Goal: Task Accomplishment & Management: Manage account settings

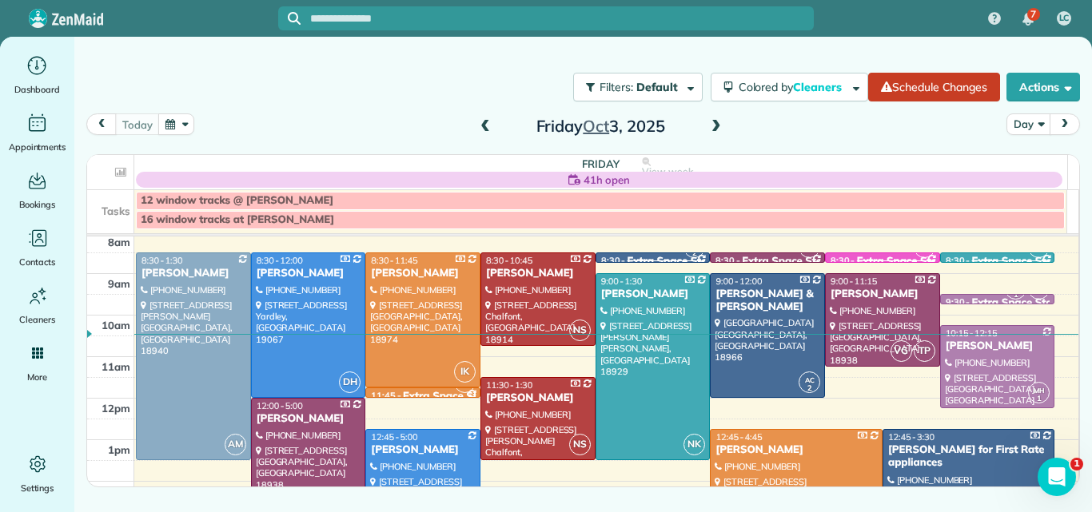
scroll to position [38, 0]
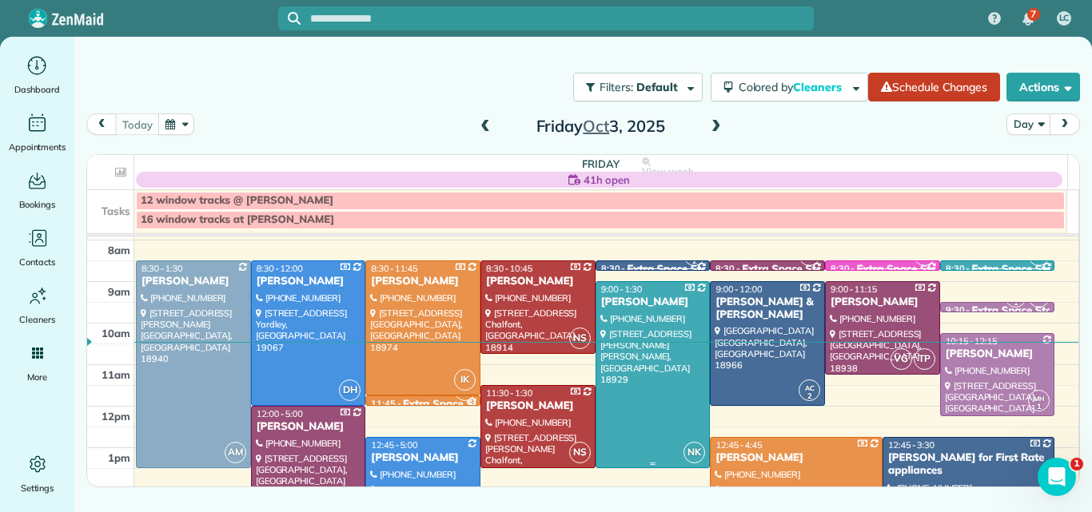
click at [666, 378] on div at bounding box center [652, 374] width 113 height 185
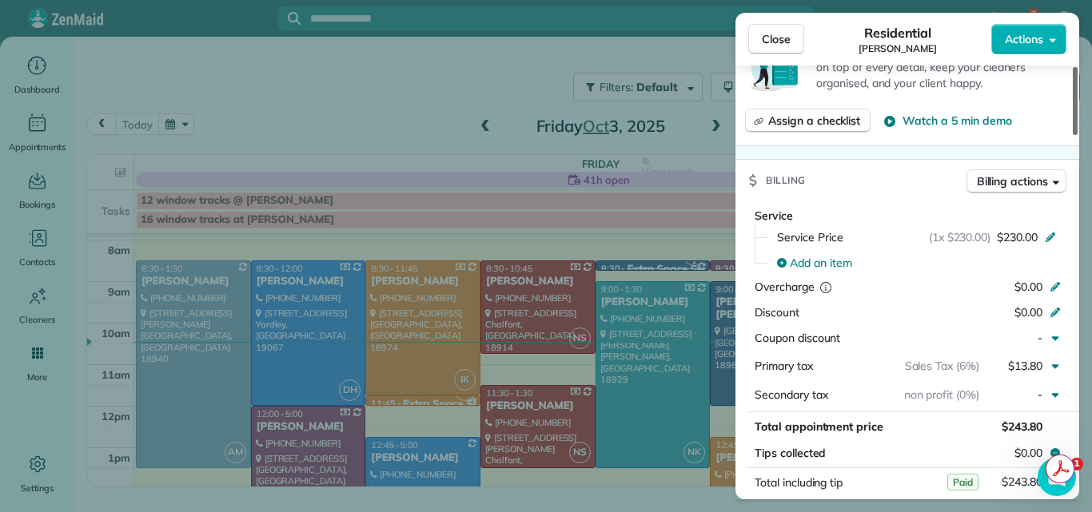
scroll to position [579, 0]
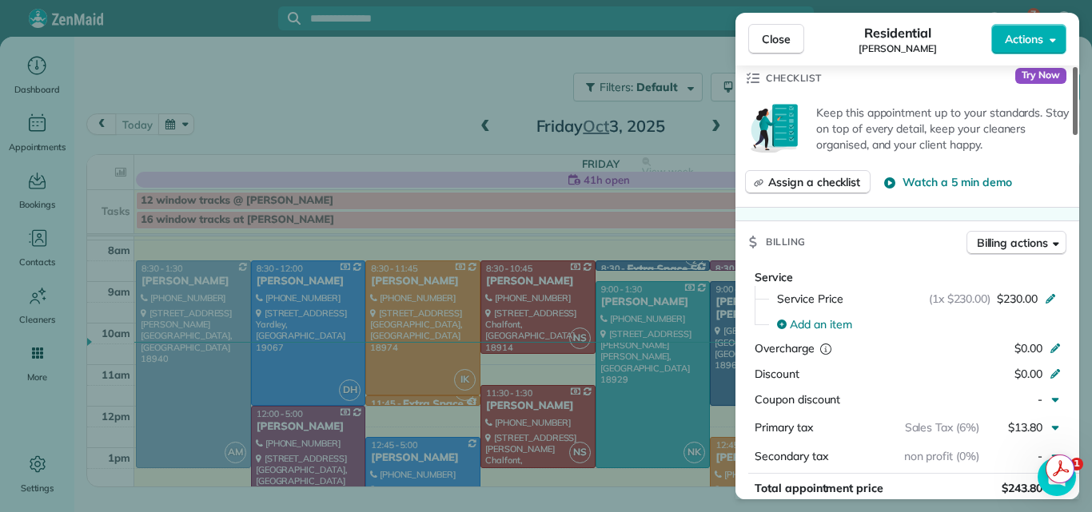
drag, startPoint x: 1075, startPoint y: 115, endPoint x: 1064, endPoint y: 205, distance: 91.0
click at [1072, 135] on div at bounding box center [1074, 101] width 5 height 68
click at [742, 24] on div "Close Residential Kathleen Blalock Actions" at bounding box center [907, 39] width 344 height 53
click at [772, 36] on span "Close" at bounding box center [776, 39] width 29 height 16
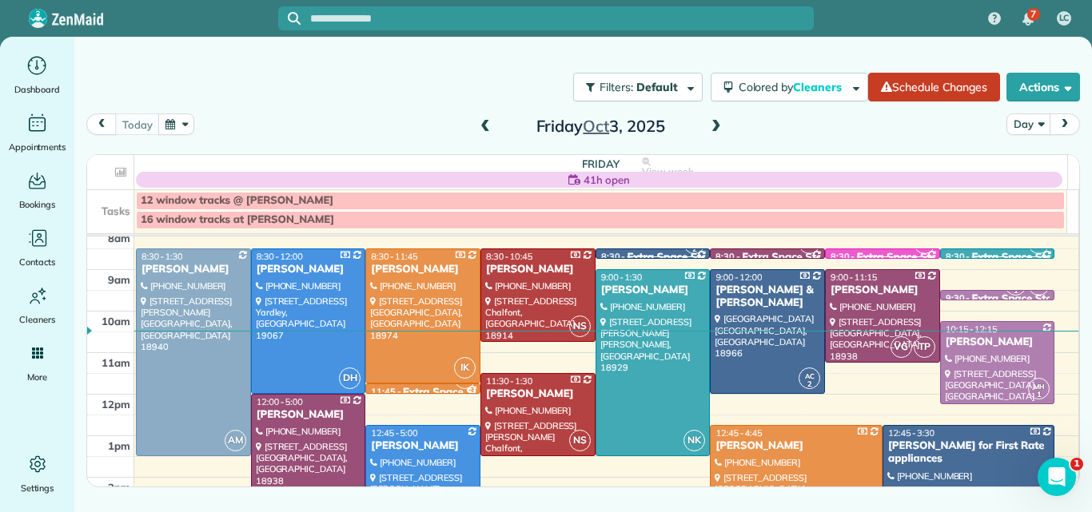
scroll to position [68, 0]
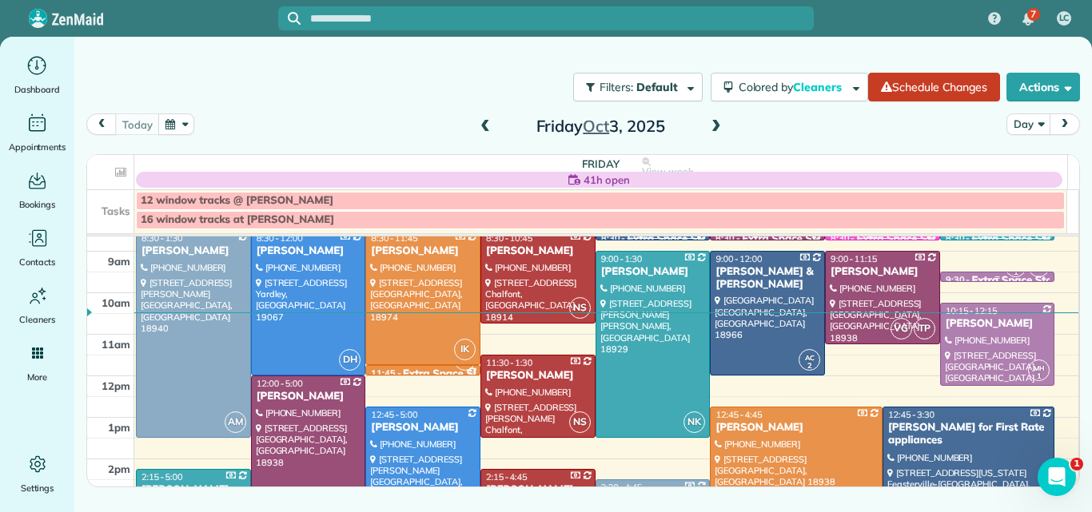
click at [973, 276] on div at bounding box center [997, 278] width 113 height 6
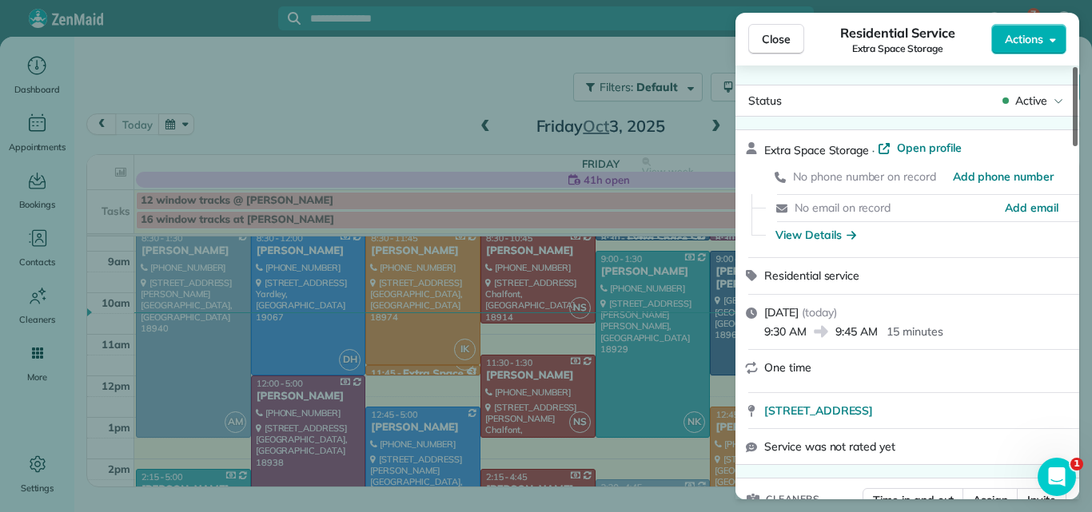
drag, startPoint x: 1076, startPoint y: 123, endPoint x: 1055, endPoint y: 91, distance: 38.6
click at [1072, 91] on div at bounding box center [1074, 106] width 5 height 79
click at [777, 30] on button "Close" at bounding box center [776, 39] width 56 height 30
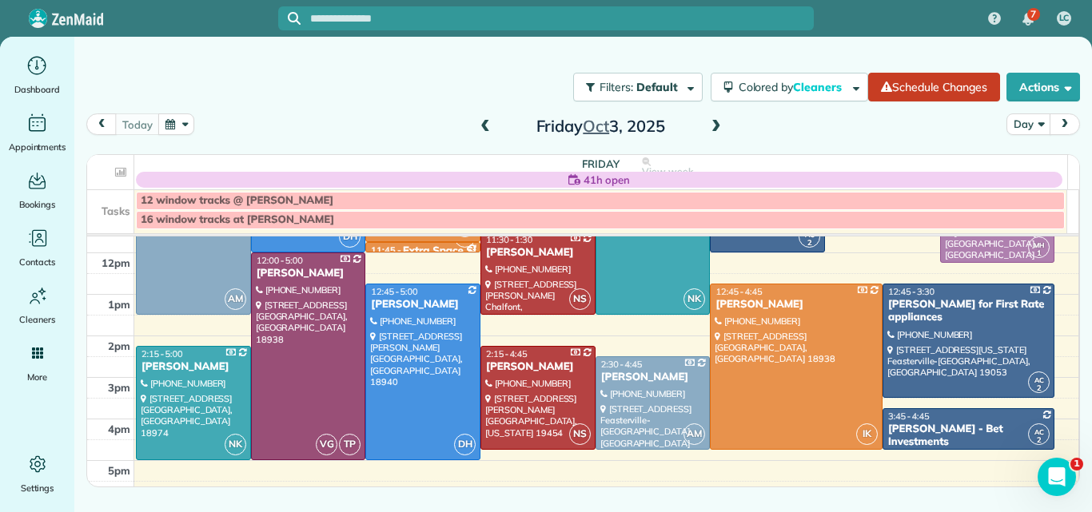
scroll to position [193, 0]
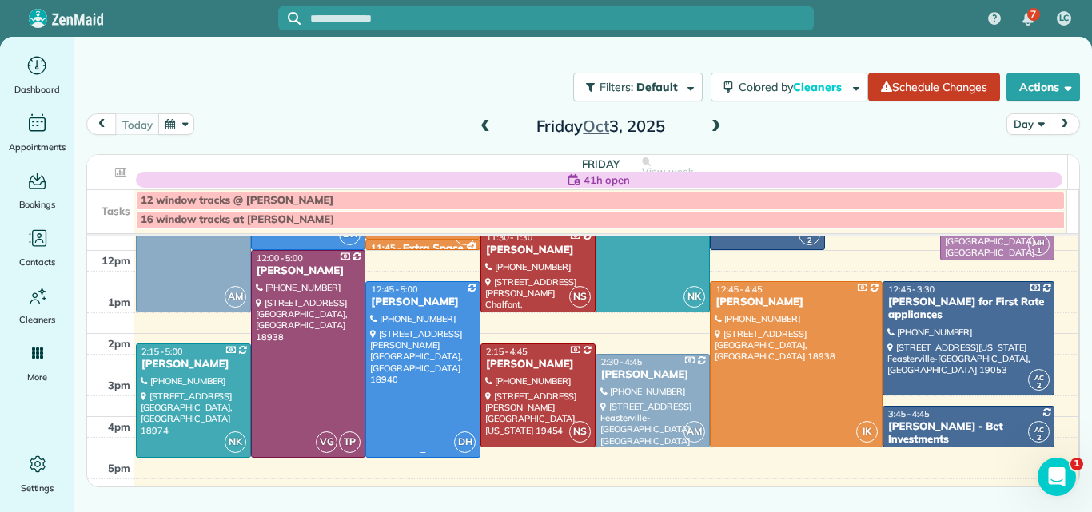
click at [392, 356] on div at bounding box center [422, 369] width 113 height 175
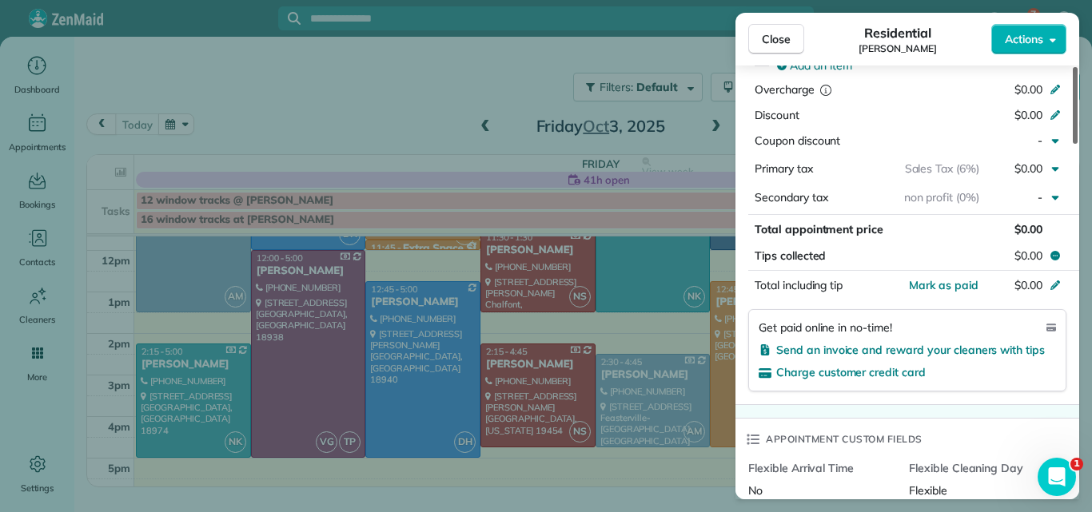
drag, startPoint x: 1075, startPoint y: 77, endPoint x: 1068, endPoint y: 228, distance: 151.2
click at [1072, 144] on div at bounding box center [1074, 105] width 5 height 77
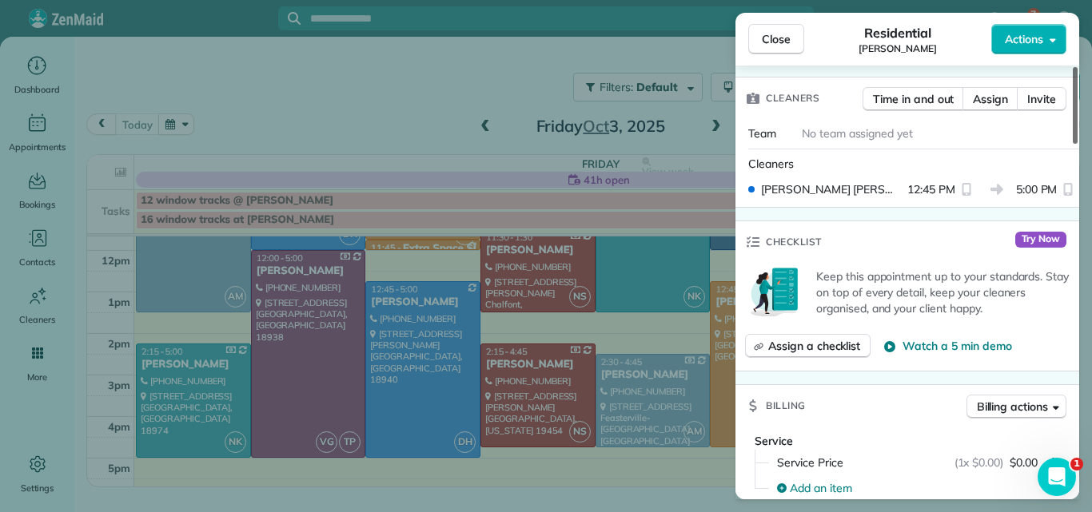
scroll to position [365, 0]
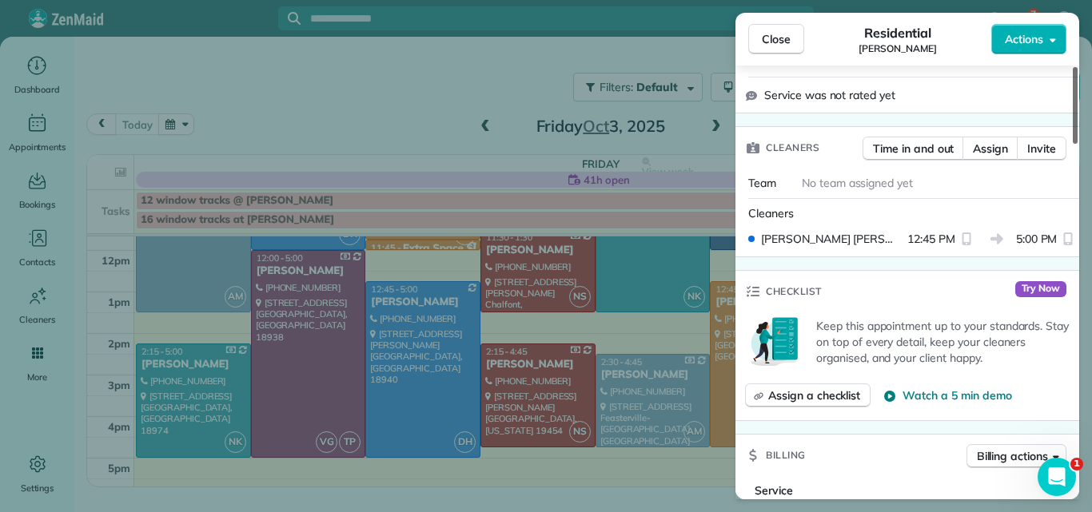
drag, startPoint x: 1067, startPoint y: 229, endPoint x: 1066, endPoint y: 143, distance: 85.5
click at [1072, 143] on div at bounding box center [1074, 105] width 5 height 77
click at [1066, 142] on div "Cleaners Time in and out Assign Invite" at bounding box center [907, 148] width 344 height 42
drag, startPoint x: 1067, startPoint y: 140, endPoint x: 1067, endPoint y: 128, distance: 12.0
click at [1067, 128] on div "Cleaners Time in and out Assign Invite" at bounding box center [907, 148] width 344 height 42
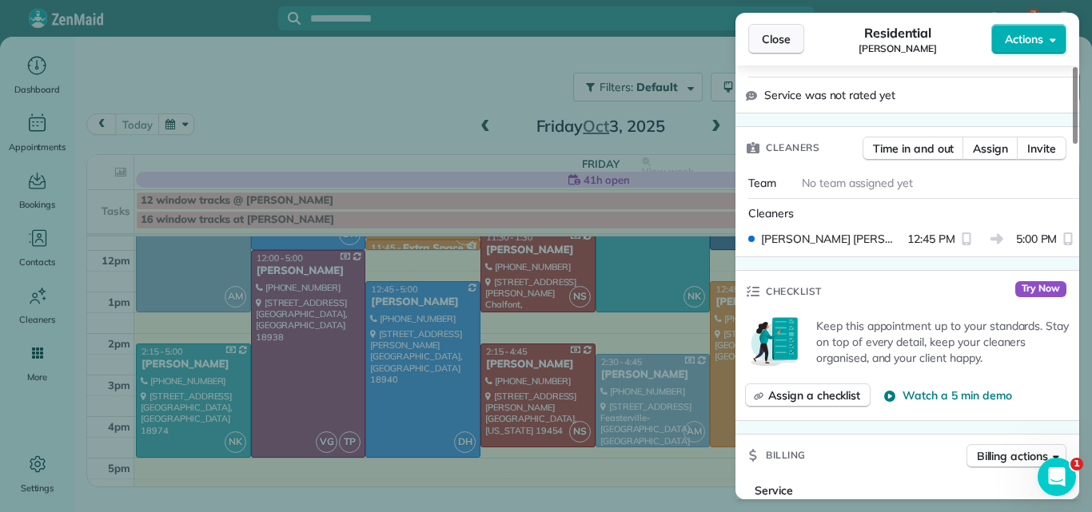
click at [773, 36] on span "Close" at bounding box center [776, 39] width 29 height 16
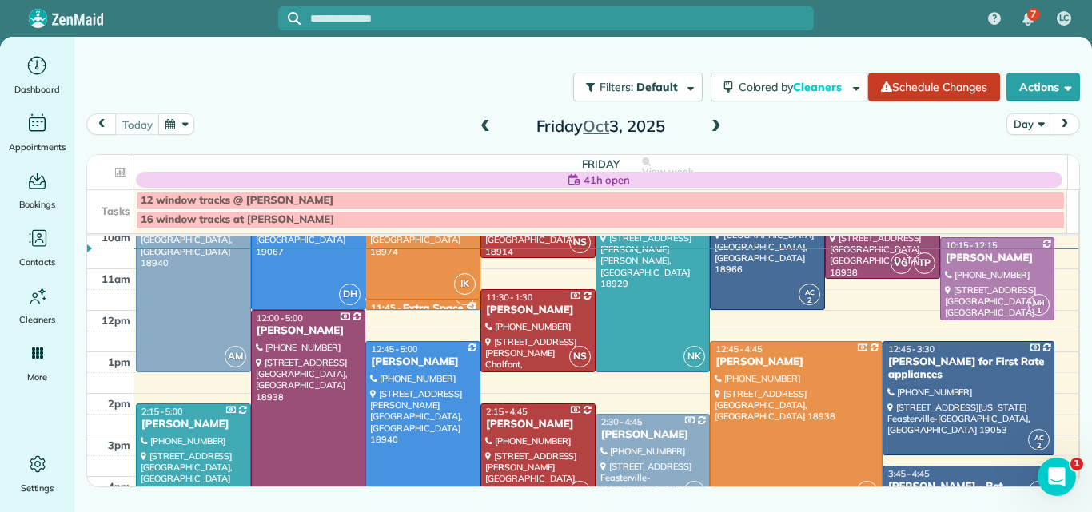
scroll to position [161, 0]
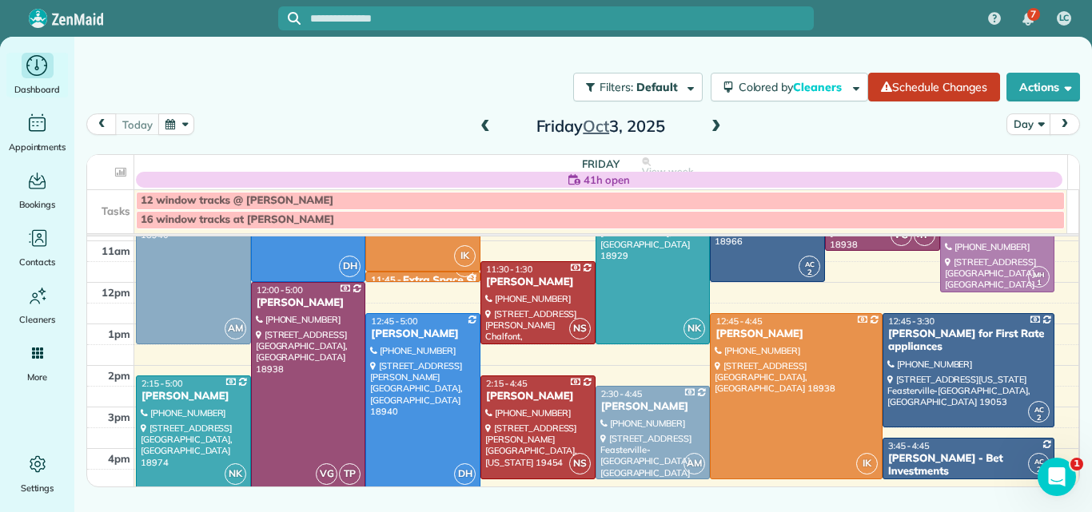
click at [40, 63] on icon "Main" at bounding box center [37, 66] width 25 height 24
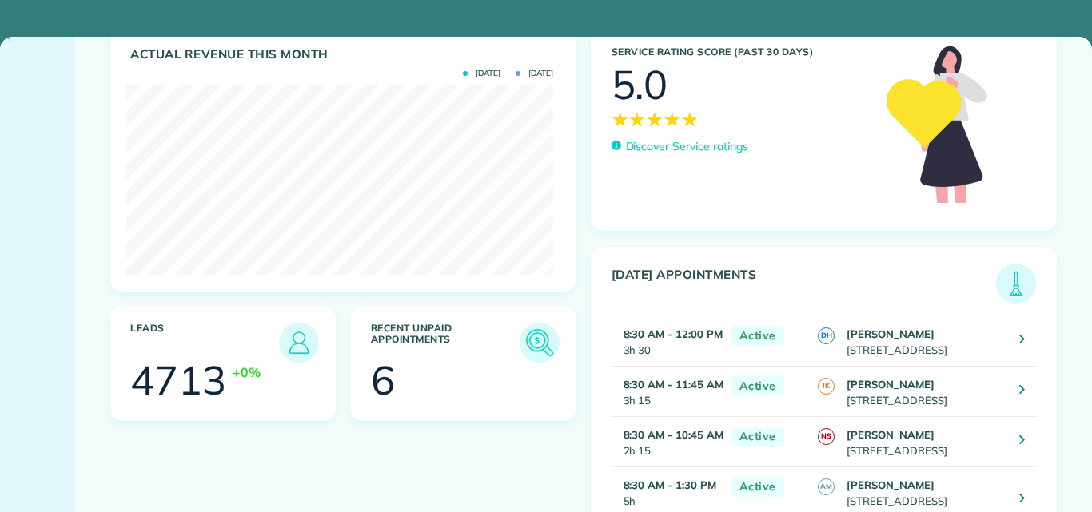
scroll to position [189, 427]
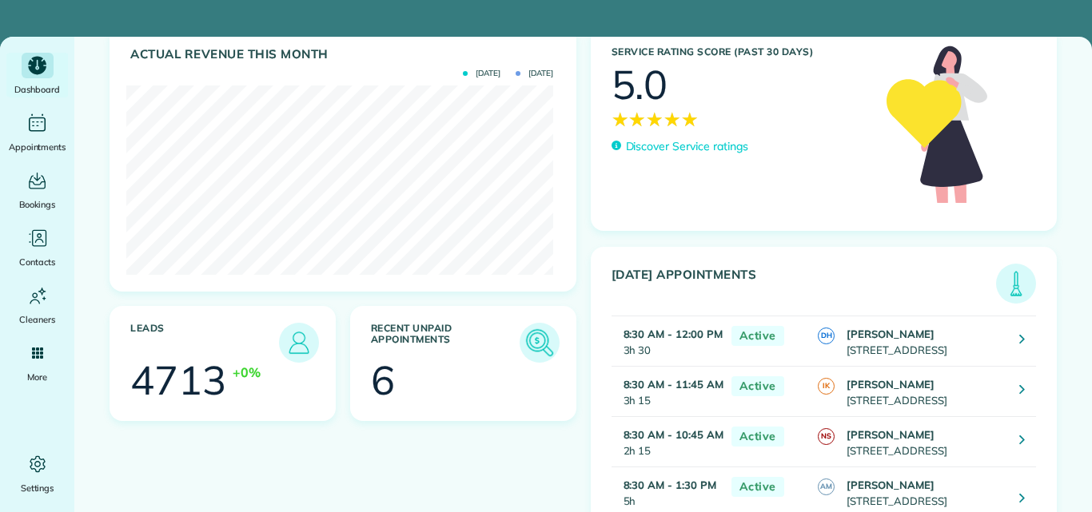
click at [525, 343] on img at bounding box center [539, 342] width 37 height 37
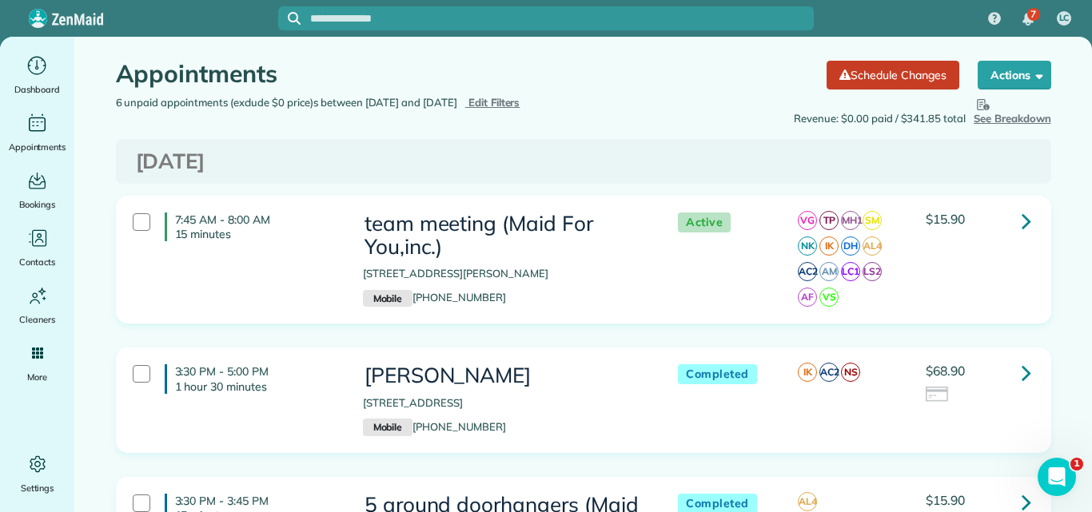
click at [1021, 225] on icon at bounding box center [1026, 221] width 10 height 28
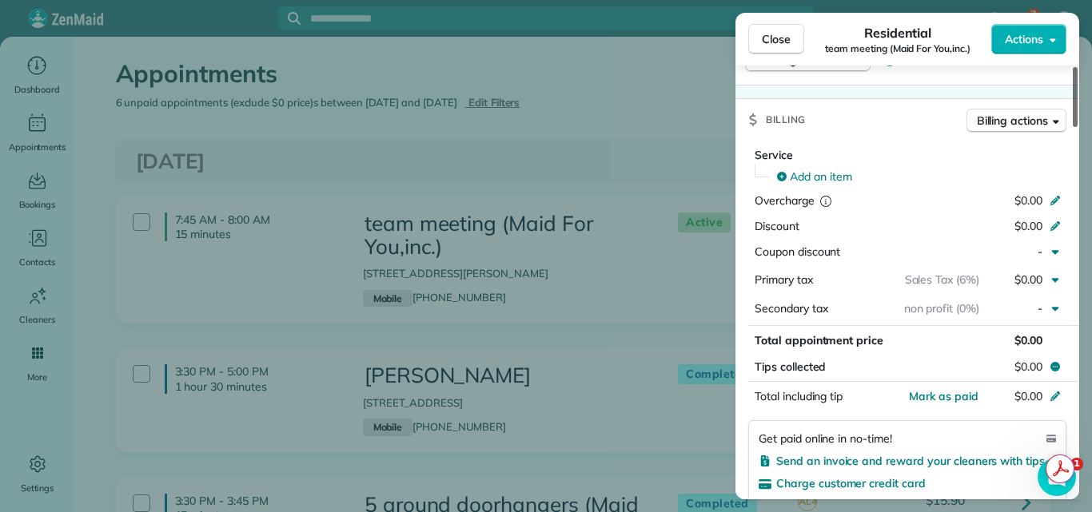
scroll to position [1194, 0]
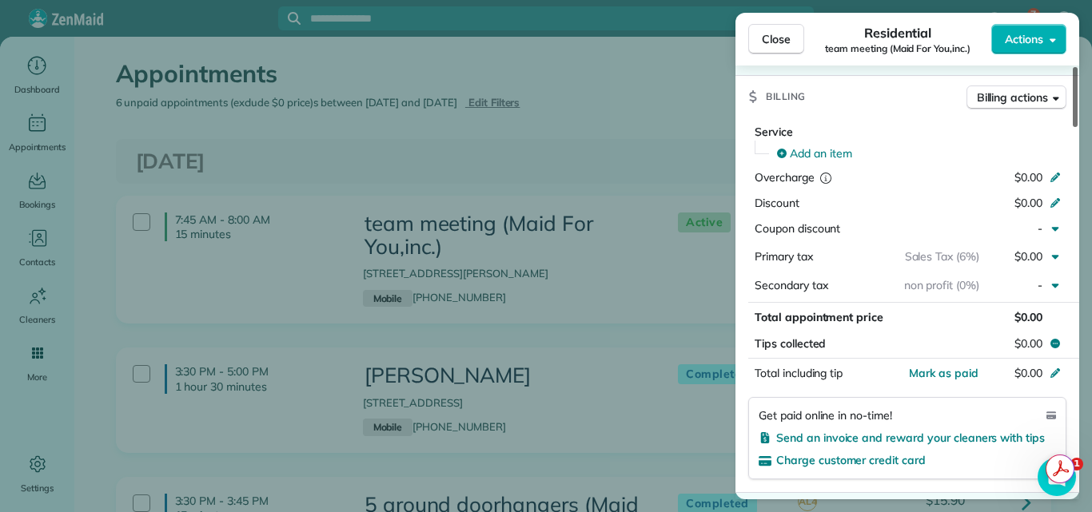
drag, startPoint x: 1074, startPoint y: 105, endPoint x: 1073, endPoint y: 269, distance: 163.8
click at [1073, 127] on div at bounding box center [1074, 97] width 5 height 60
click at [963, 372] on span "Mark as paid" at bounding box center [944, 373] width 70 height 14
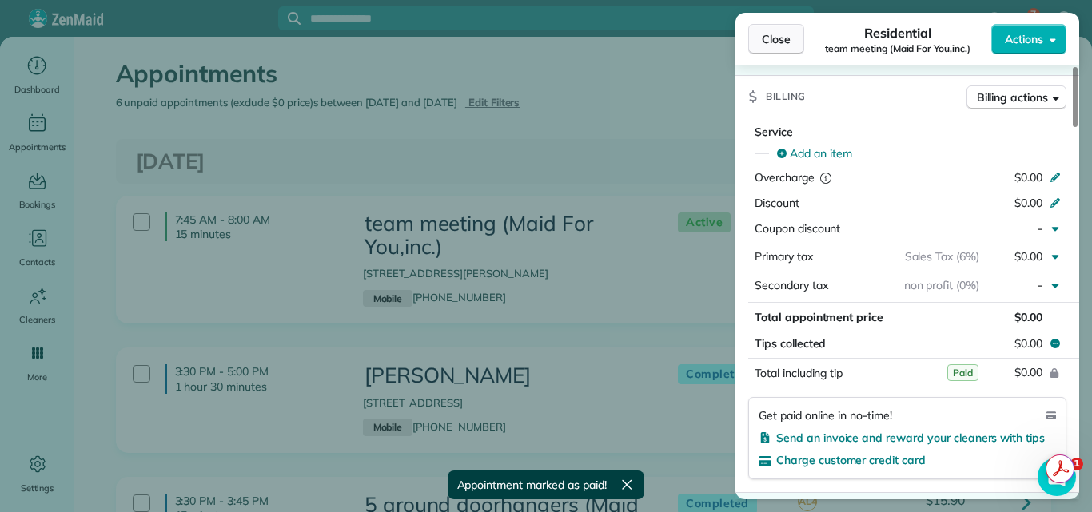
click at [776, 39] on span "Close" at bounding box center [776, 39] width 29 height 16
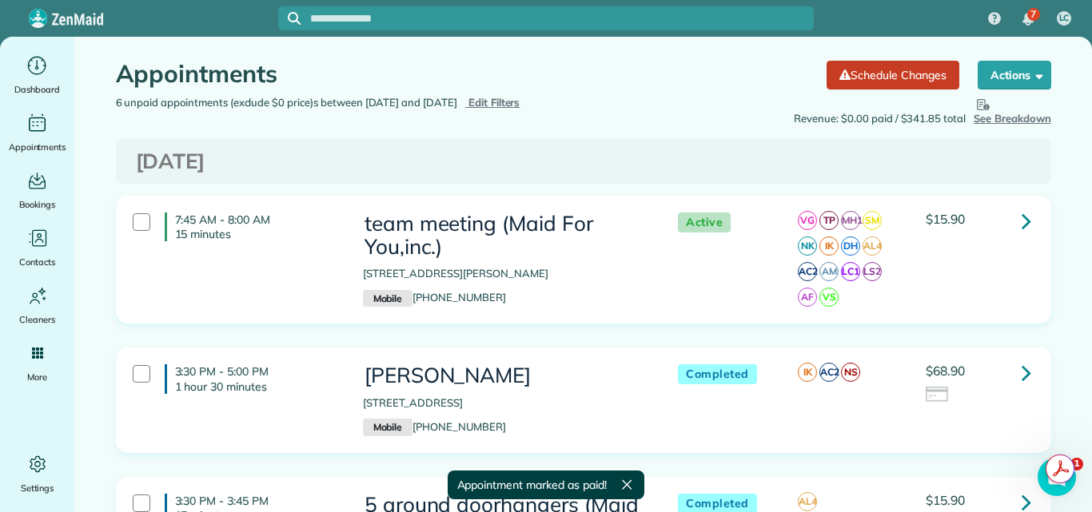
click at [1021, 368] on icon at bounding box center [1026, 373] width 10 height 28
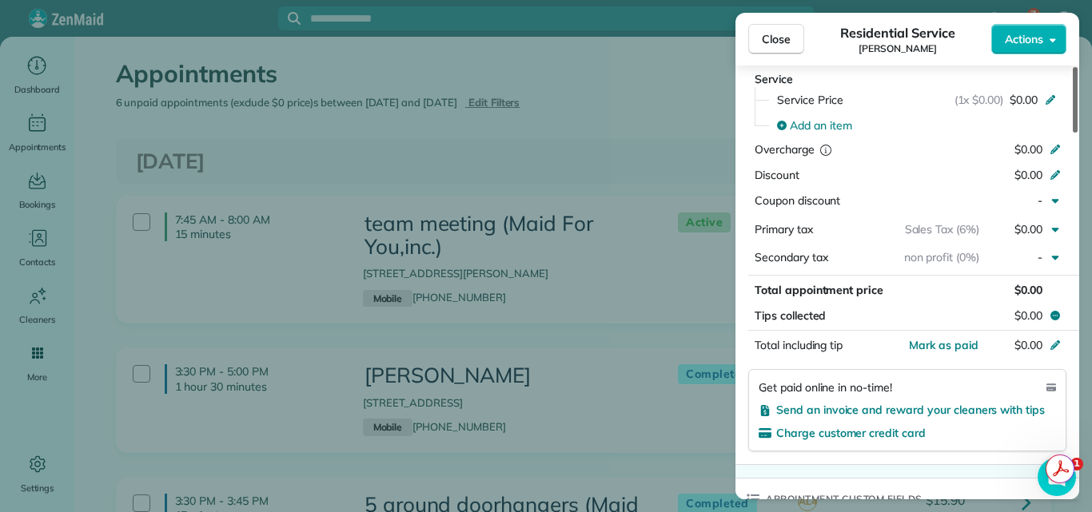
scroll to position [921, 0]
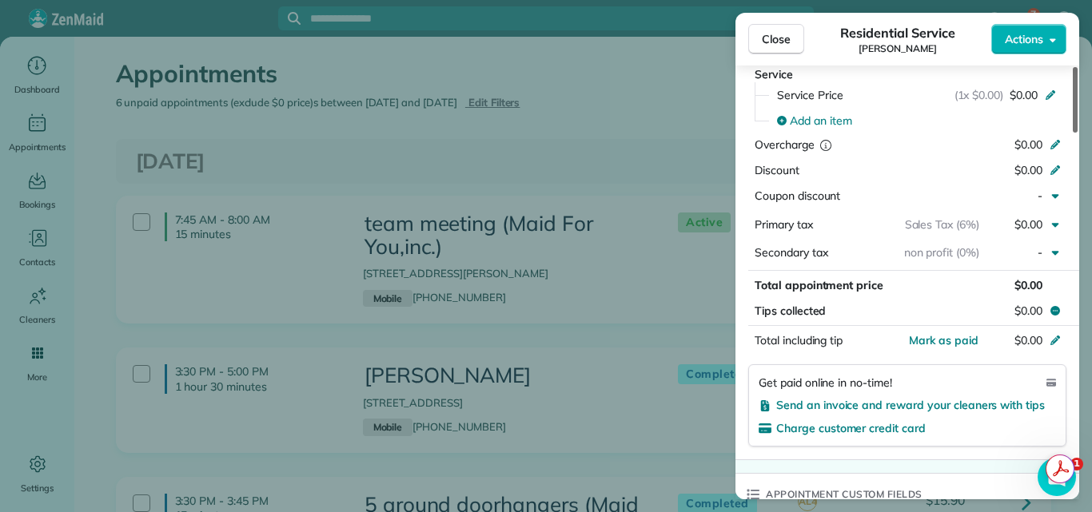
drag, startPoint x: 1075, startPoint y: 113, endPoint x: 1060, endPoint y: 253, distance: 140.6
click at [1072, 133] on div at bounding box center [1074, 100] width 5 height 66
click at [958, 336] on span "Mark as paid" at bounding box center [944, 340] width 70 height 14
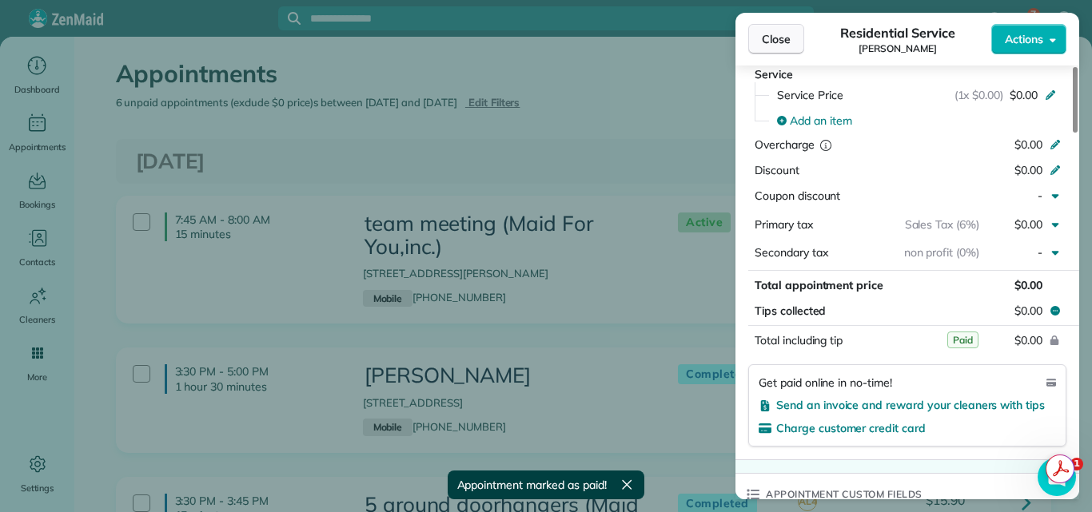
click at [771, 31] on span "Close" at bounding box center [776, 39] width 29 height 16
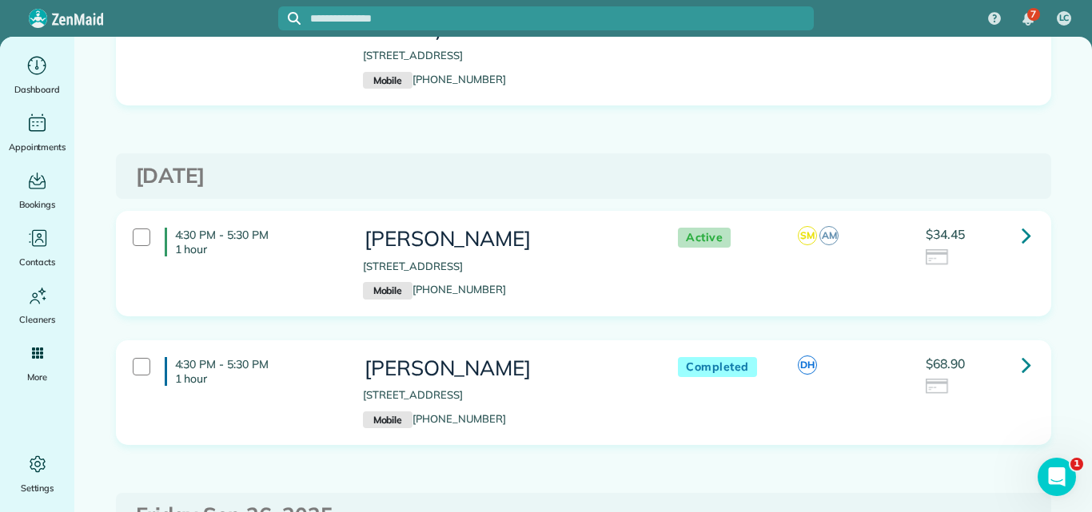
scroll to position [510, 0]
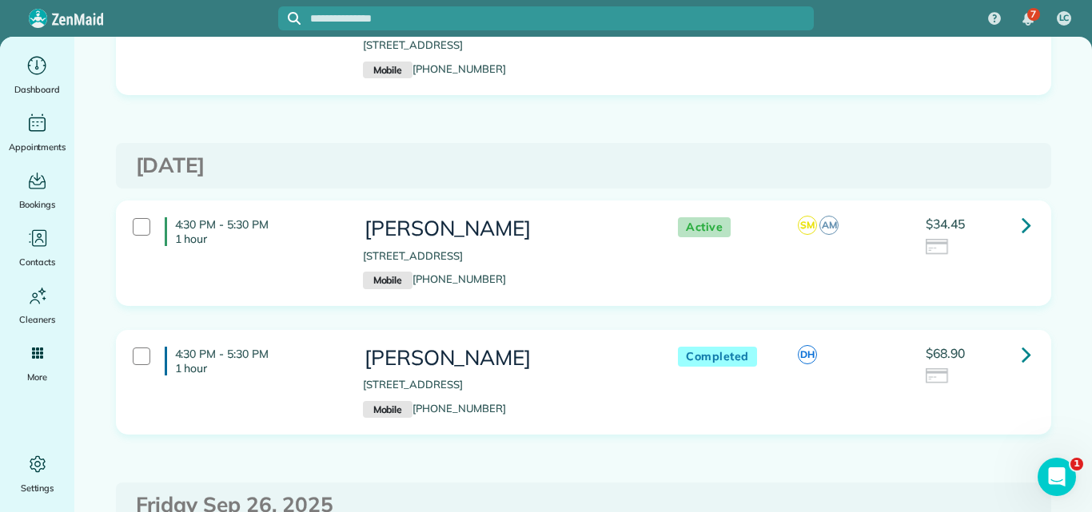
click at [1021, 225] on icon at bounding box center [1026, 225] width 10 height 28
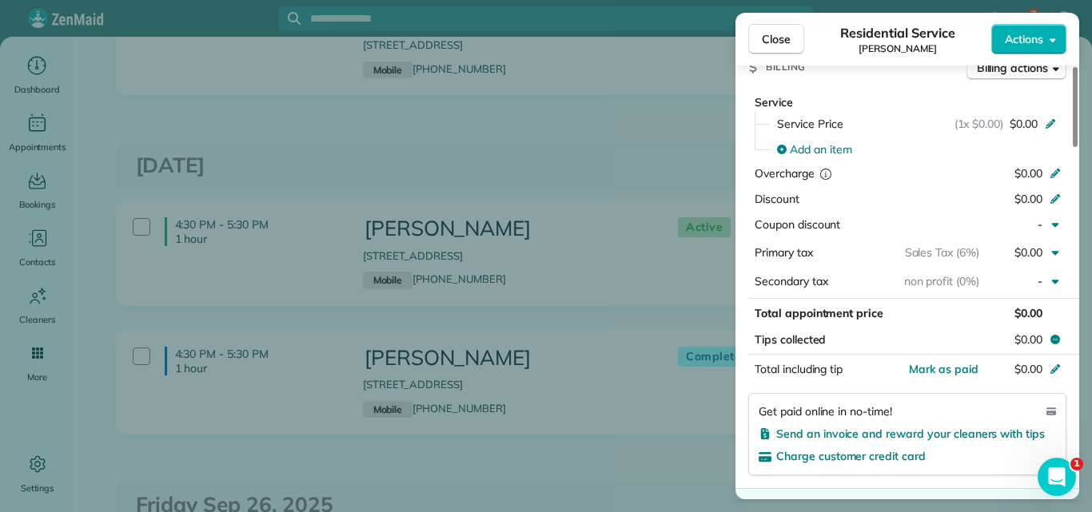
drag, startPoint x: 1075, startPoint y: 117, endPoint x: 1067, endPoint y: 286, distance: 169.6
click at [1072, 147] on div at bounding box center [1074, 107] width 5 height 80
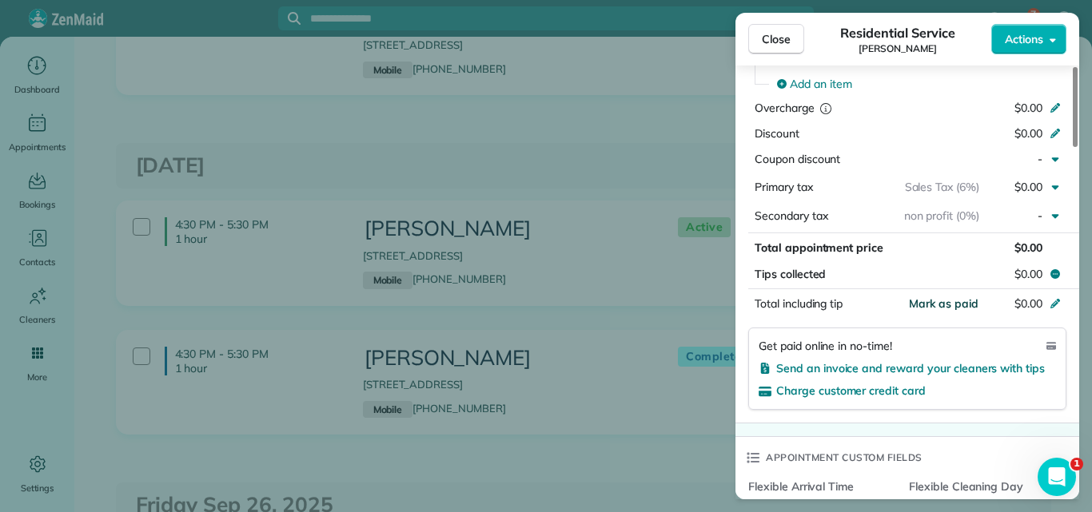
click at [959, 304] on span "Mark as paid" at bounding box center [944, 303] width 70 height 14
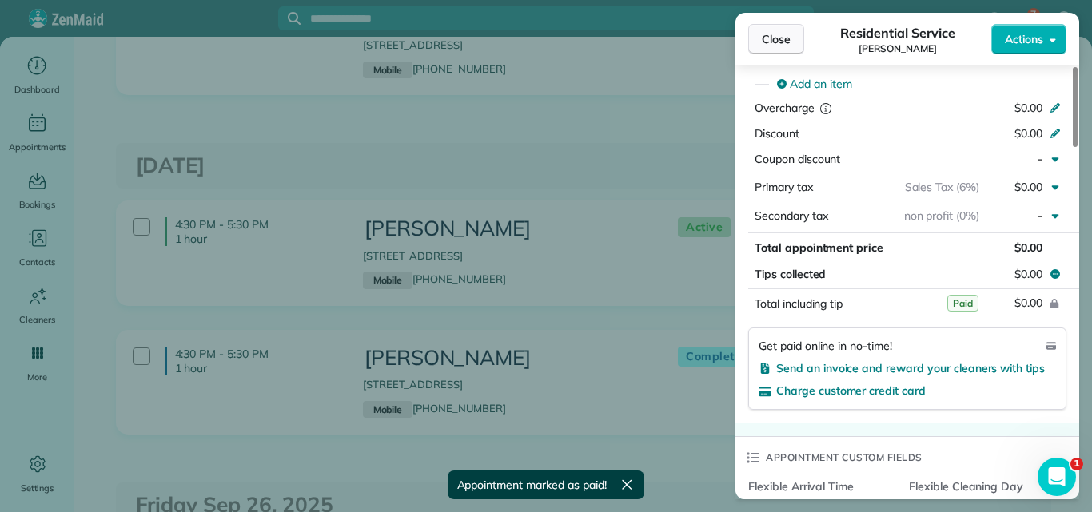
click at [772, 37] on span "Close" at bounding box center [776, 39] width 29 height 16
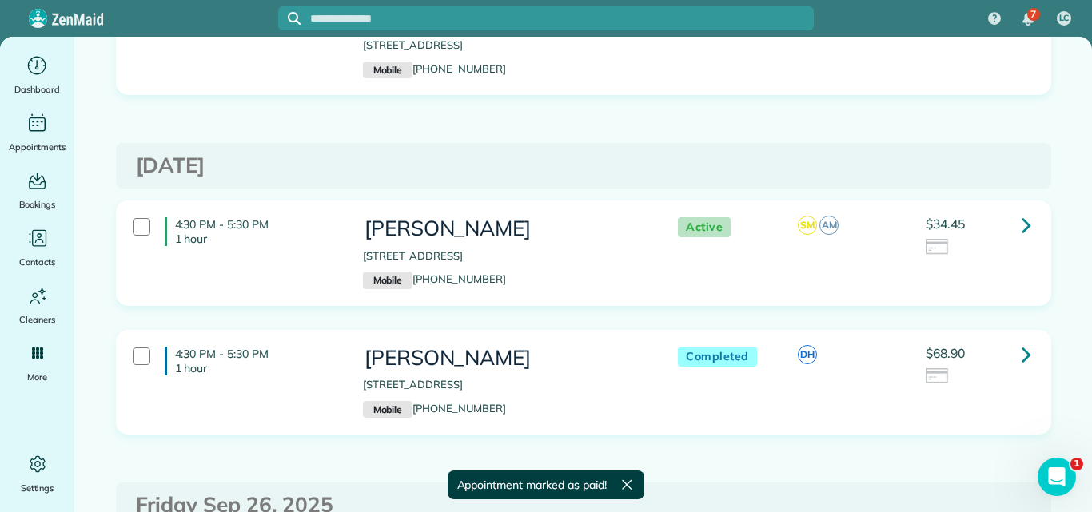
click at [1021, 352] on icon at bounding box center [1026, 354] width 10 height 28
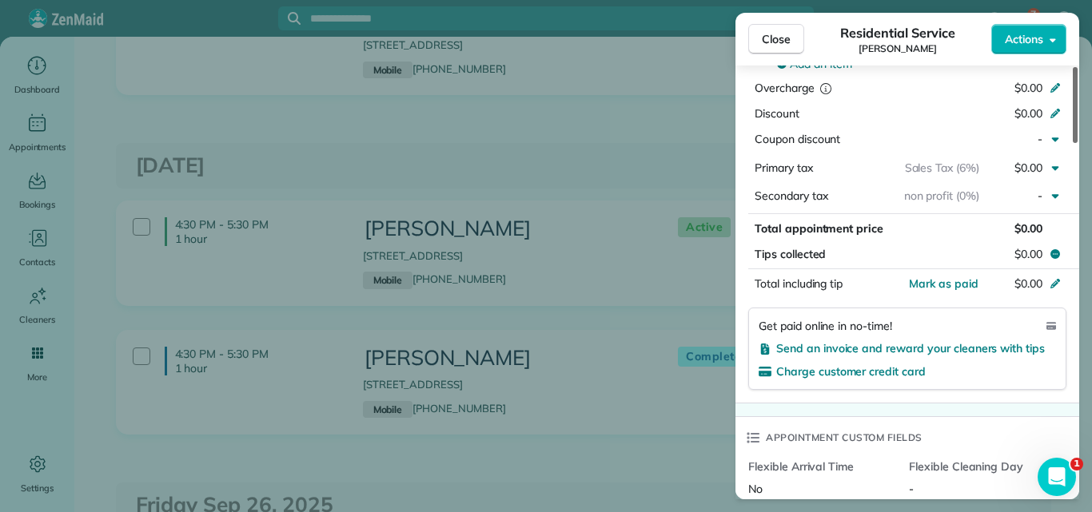
scroll to position [939, 0]
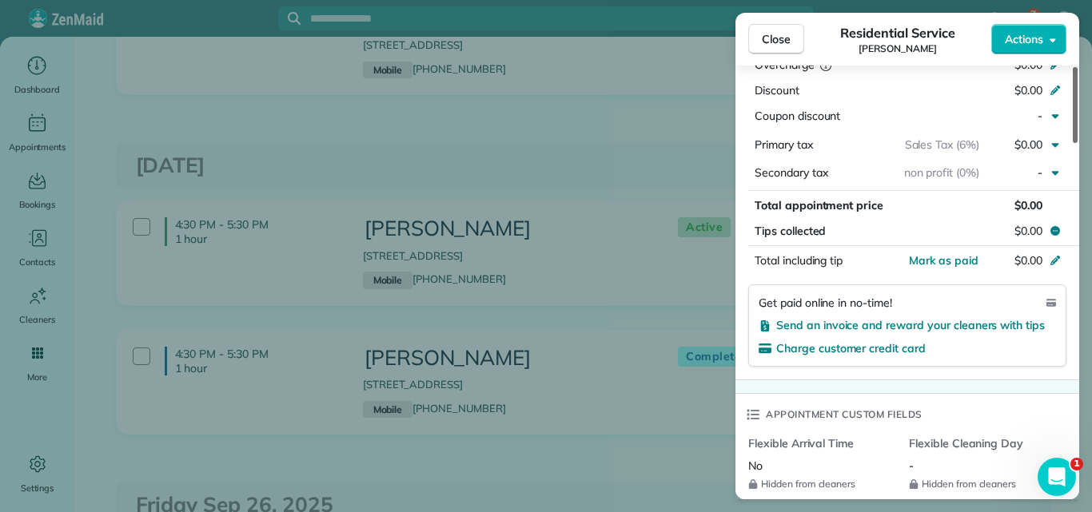
drag, startPoint x: 1073, startPoint y: 125, endPoint x: 1065, endPoint y: 289, distance: 164.0
click at [1072, 143] on div at bounding box center [1074, 105] width 5 height 76
click at [949, 262] on span "Mark as paid" at bounding box center [944, 260] width 70 height 14
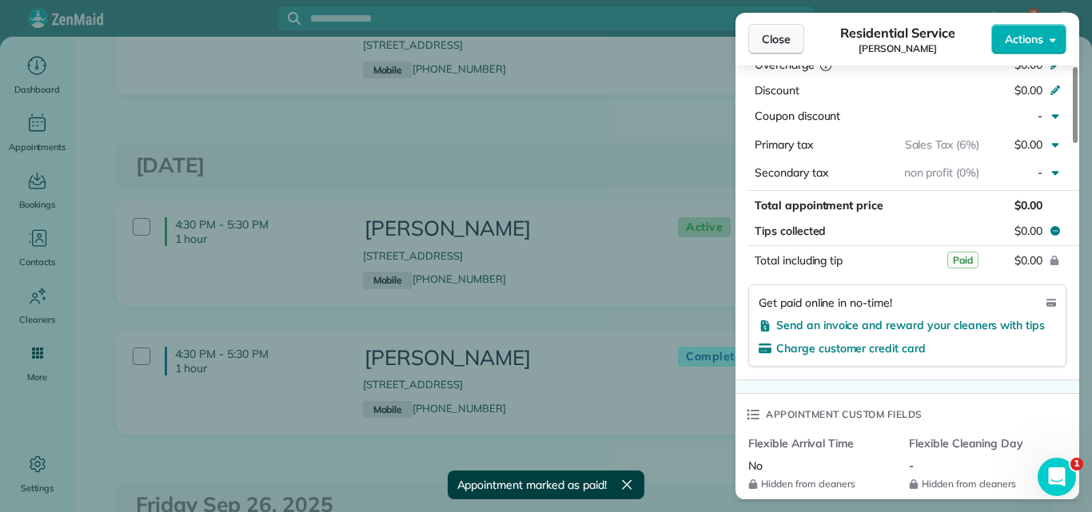
click at [773, 35] on span "Close" at bounding box center [776, 39] width 29 height 16
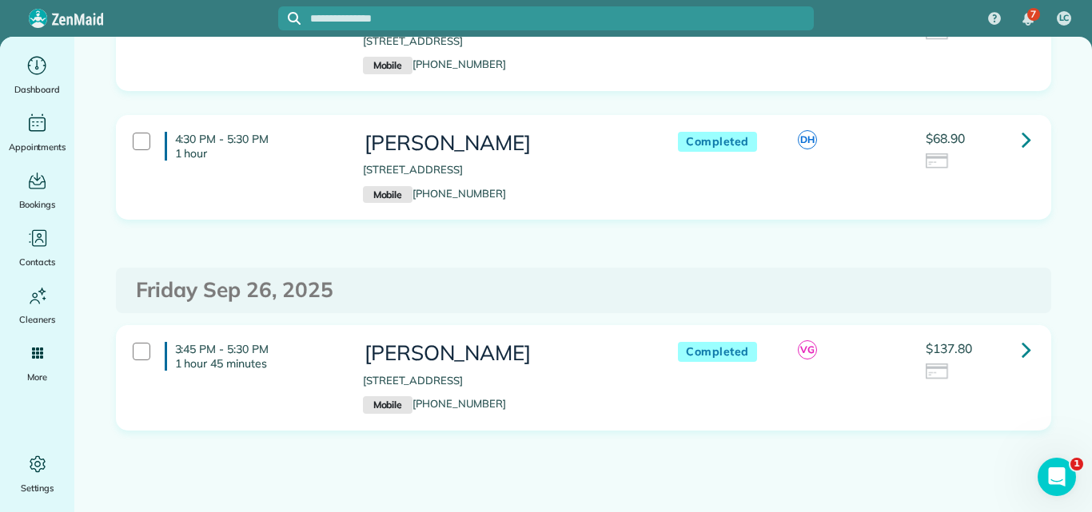
scroll to position [726, 0]
click at [1021, 345] on icon at bounding box center [1026, 348] width 10 height 28
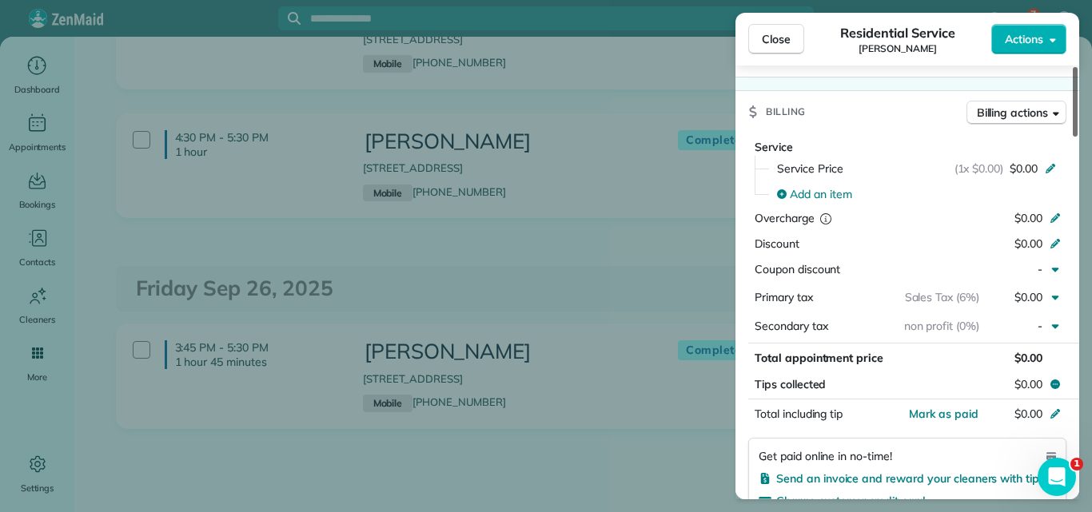
scroll to position [810, 0]
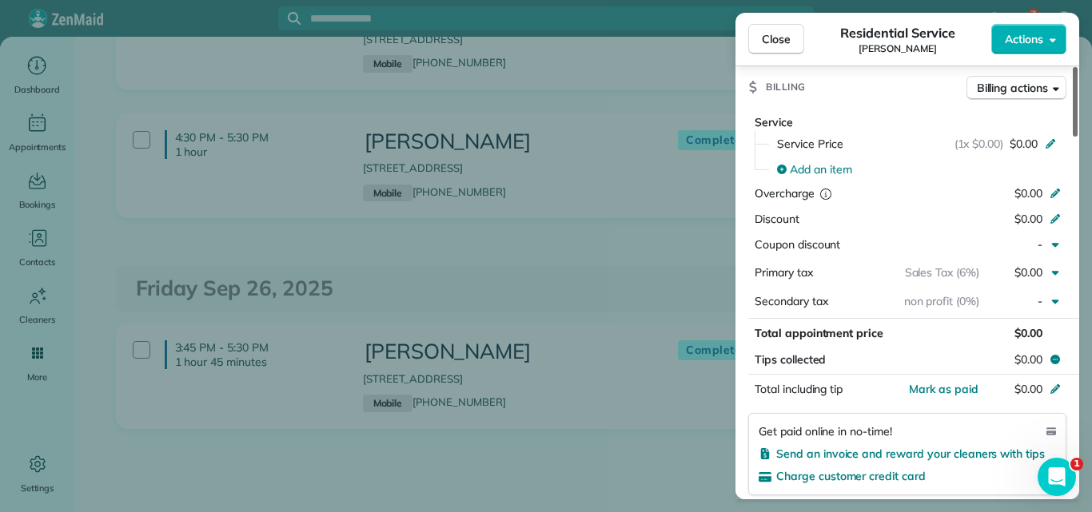
drag, startPoint x: 1073, startPoint y: 117, endPoint x: 1068, endPoint y: 247, distance: 130.3
click at [1072, 137] on div at bounding box center [1074, 102] width 5 height 70
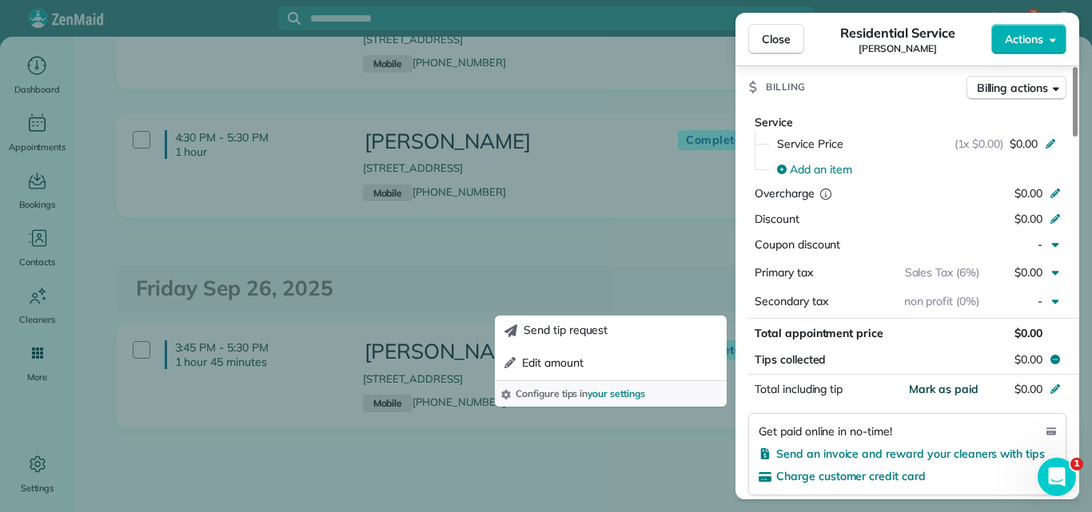
click at [950, 388] on span "Mark as paid" at bounding box center [944, 389] width 70 height 14
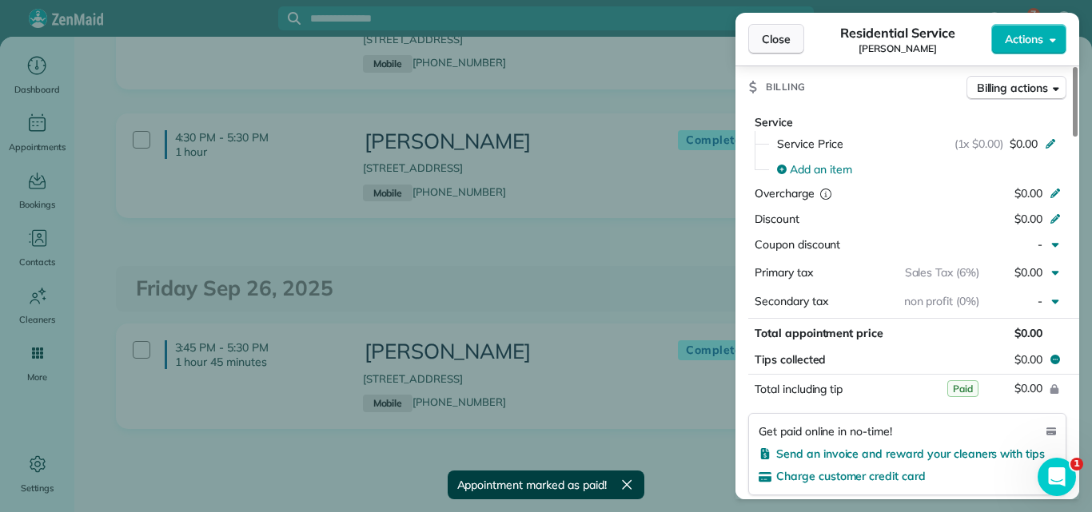
click at [769, 39] on span "Close" at bounding box center [776, 39] width 29 height 16
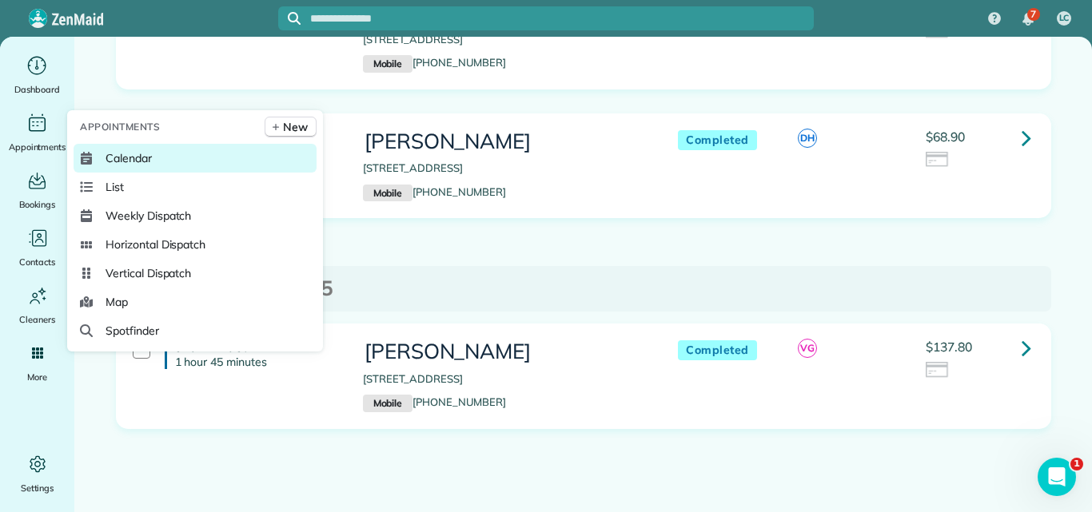
click at [137, 153] on span "Calendar" at bounding box center [128, 158] width 46 height 16
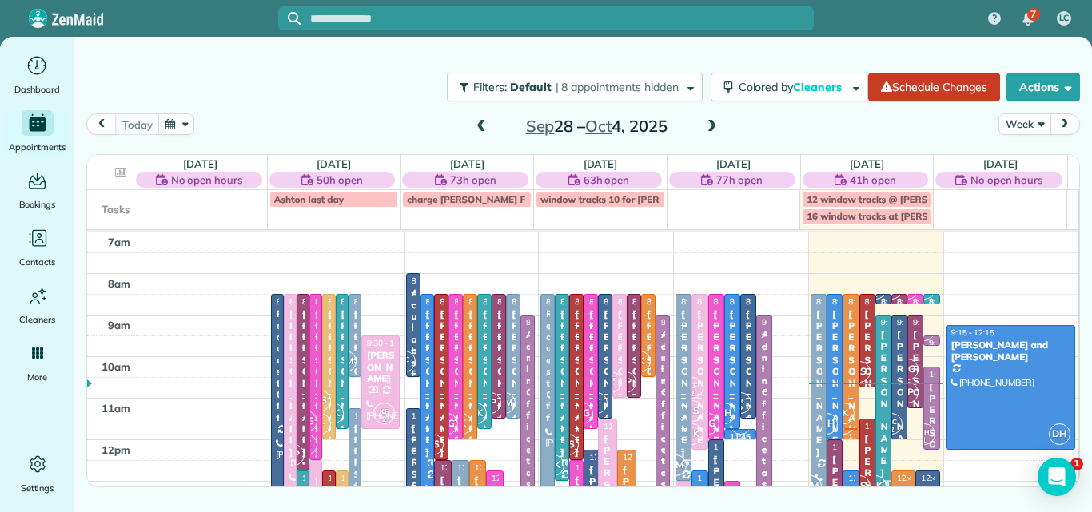
click at [1018, 124] on button "Week" at bounding box center [1024, 124] width 52 height 22
click at [1018, 157] on link "Day" at bounding box center [1062, 161] width 126 height 32
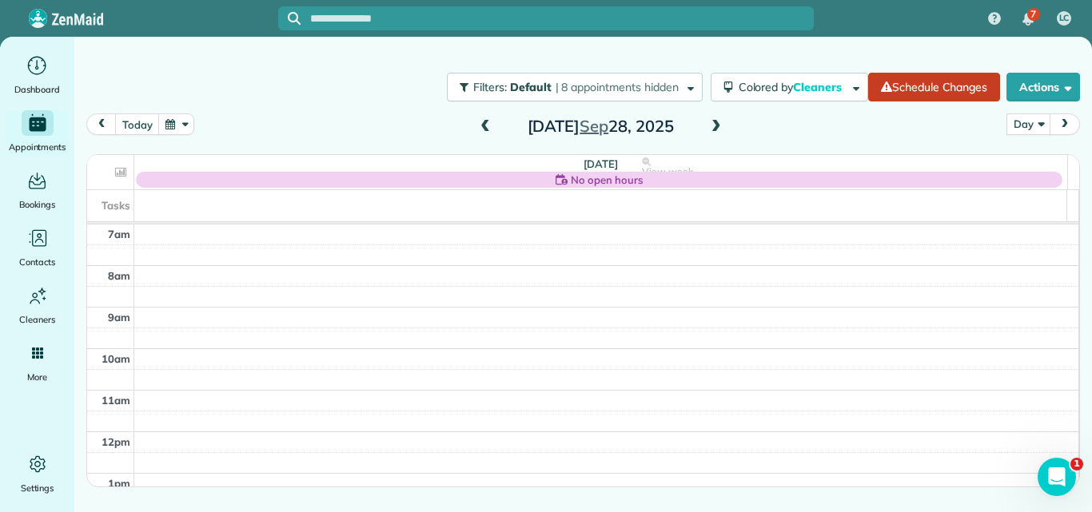
click at [712, 126] on span at bounding box center [716, 127] width 18 height 14
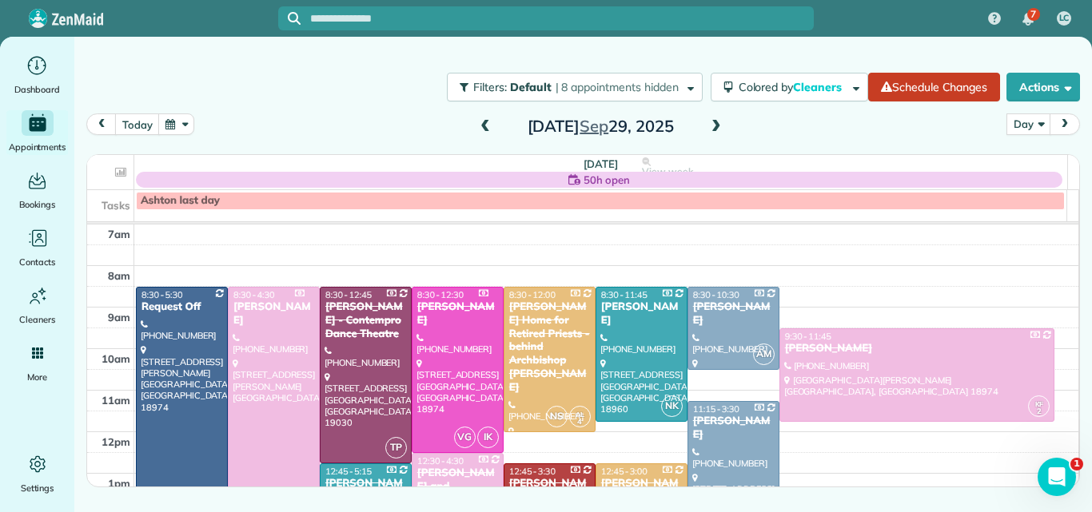
click at [712, 126] on span at bounding box center [716, 127] width 18 height 14
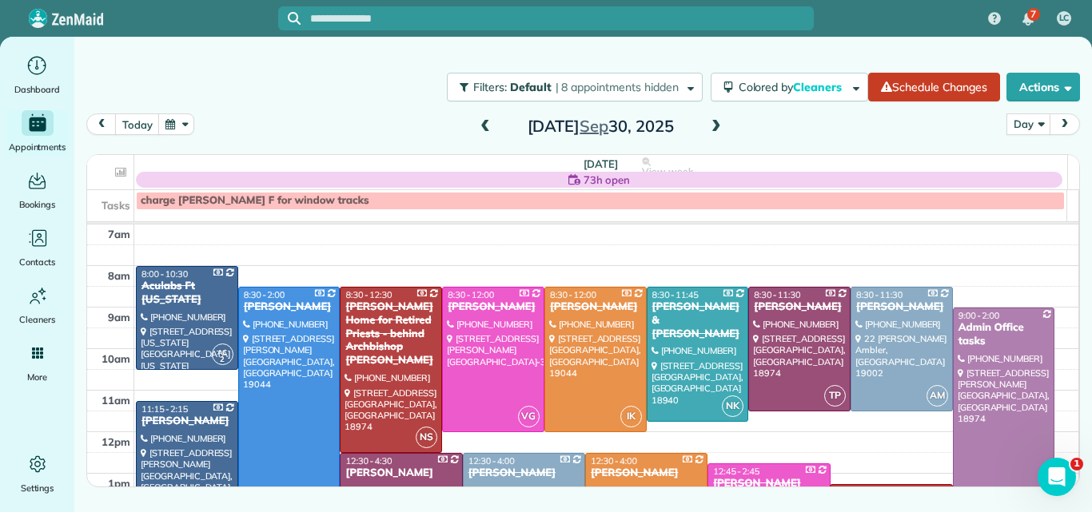
click at [712, 126] on span at bounding box center [716, 127] width 18 height 14
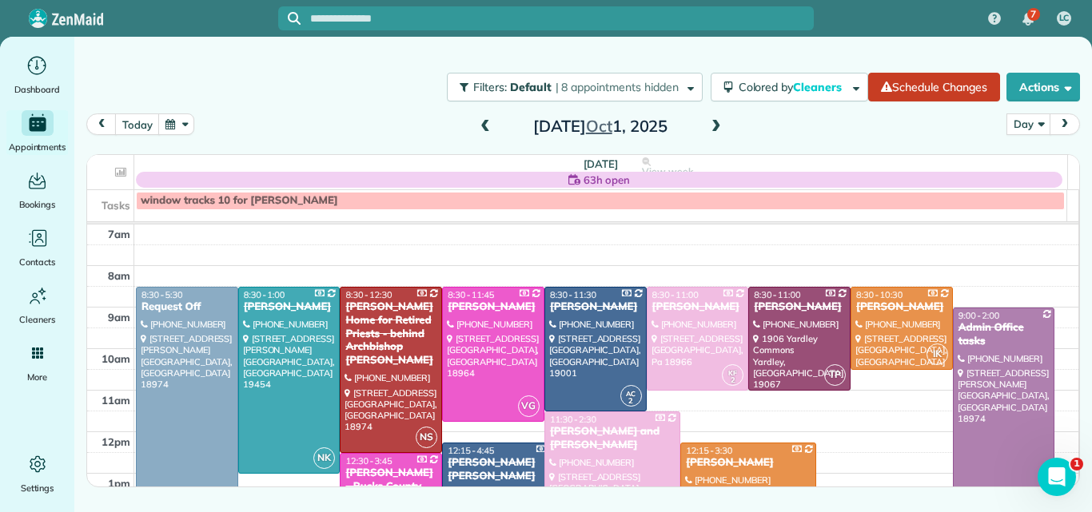
click at [712, 126] on span at bounding box center [716, 127] width 18 height 14
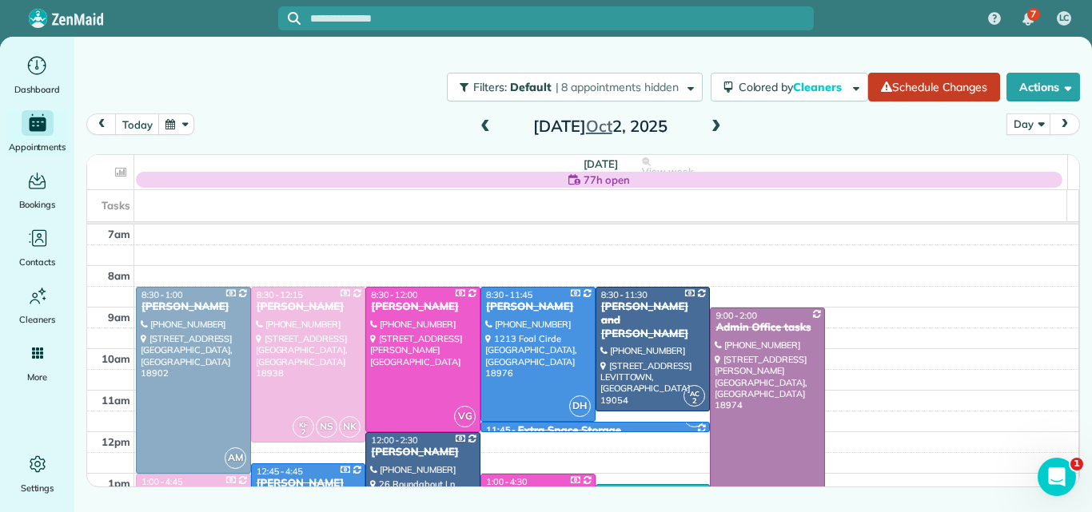
click at [712, 126] on span at bounding box center [716, 127] width 18 height 14
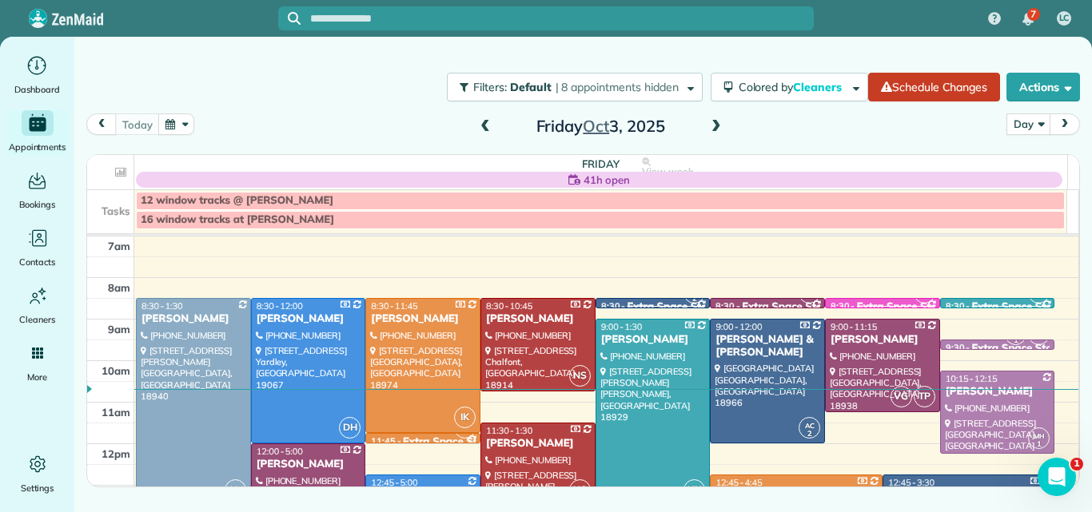
click at [183, 354] on div at bounding box center [193, 402] width 113 height 206
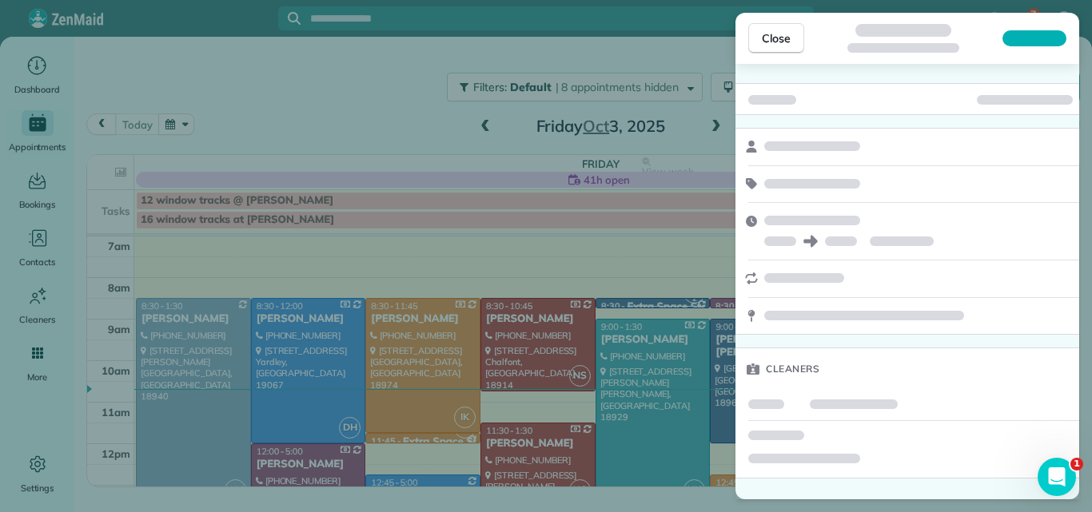
click at [1077, 103] on div at bounding box center [907, 99] width 344 height 32
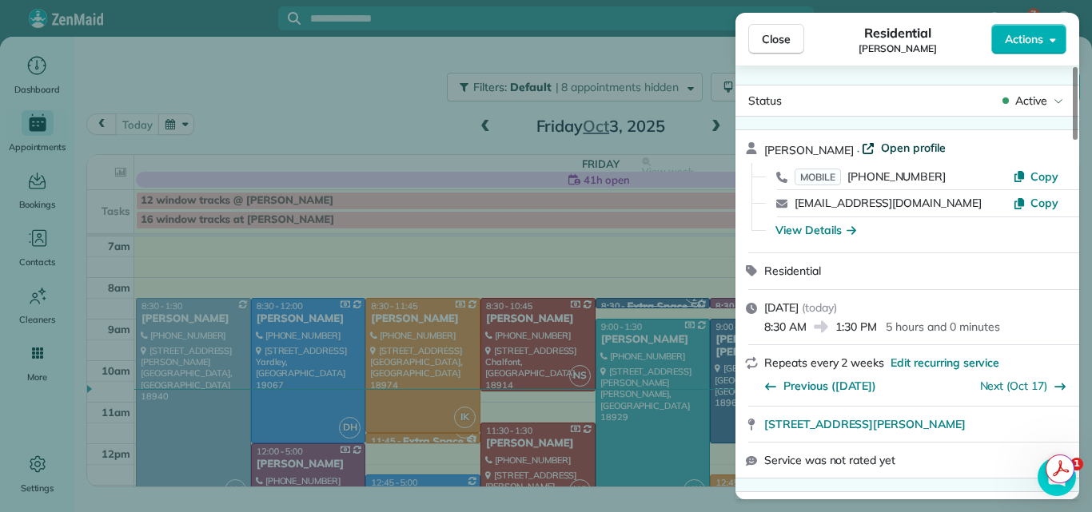
click at [908, 146] on span "Open profile" at bounding box center [913, 148] width 65 height 16
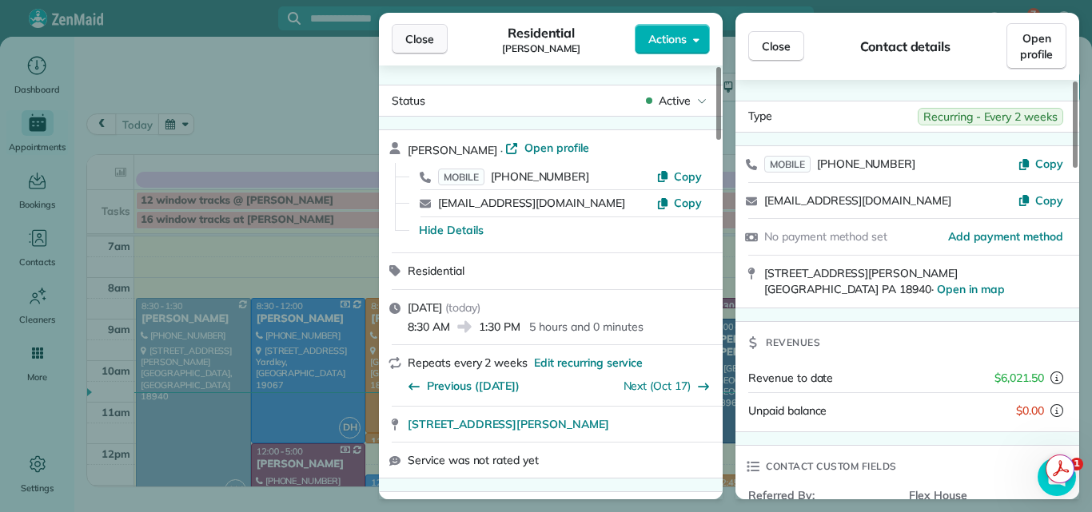
click at [425, 35] on span "Close" at bounding box center [419, 39] width 29 height 16
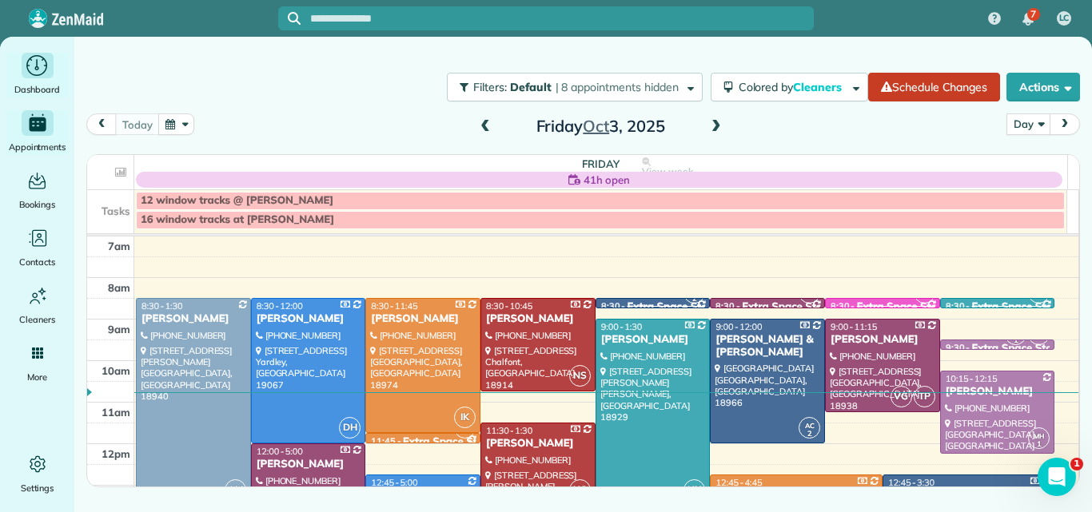
click at [36, 63] on icon "Main" at bounding box center [37, 66] width 25 height 24
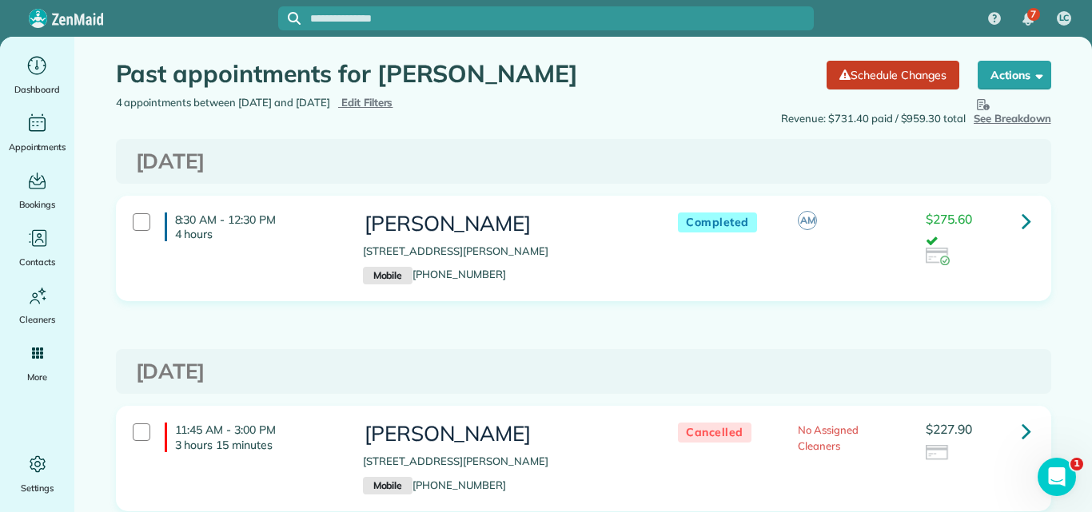
click at [393, 106] on span "Edit Filters" at bounding box center [367, 102] width 52 height 13
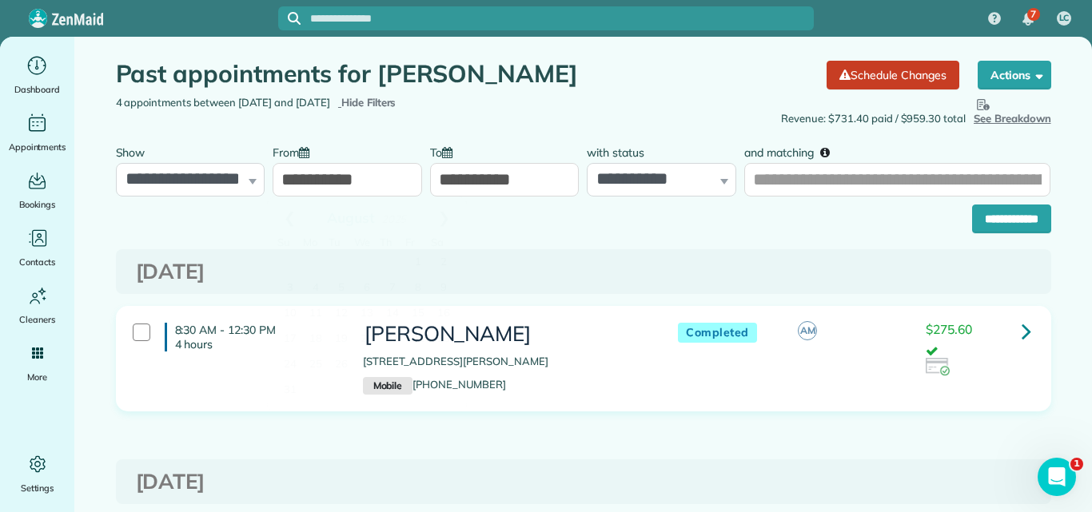
click at [292, 182] on input "**********" at bounding box center [346, 180] width 149 height 34
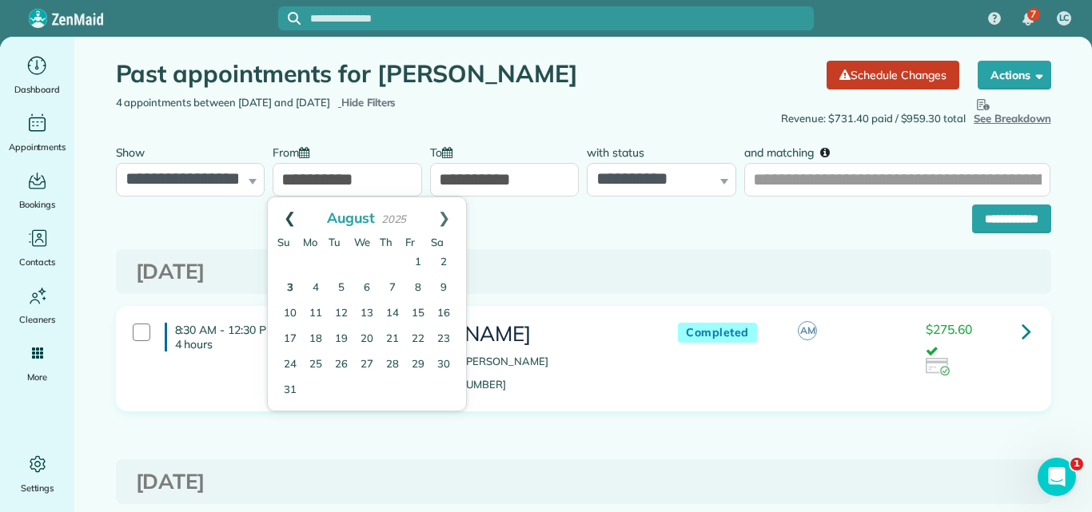
click at [284, 217] on link "Prev" at bounding box center [290, 217] width 44 height 40
click at [282, 217] on link "Prev" at bounding box center [290, 217] width 44 height 40
click at [314, 261] on link "2" at bounding box center [316, 263] width 26 height 26
type input "**********"
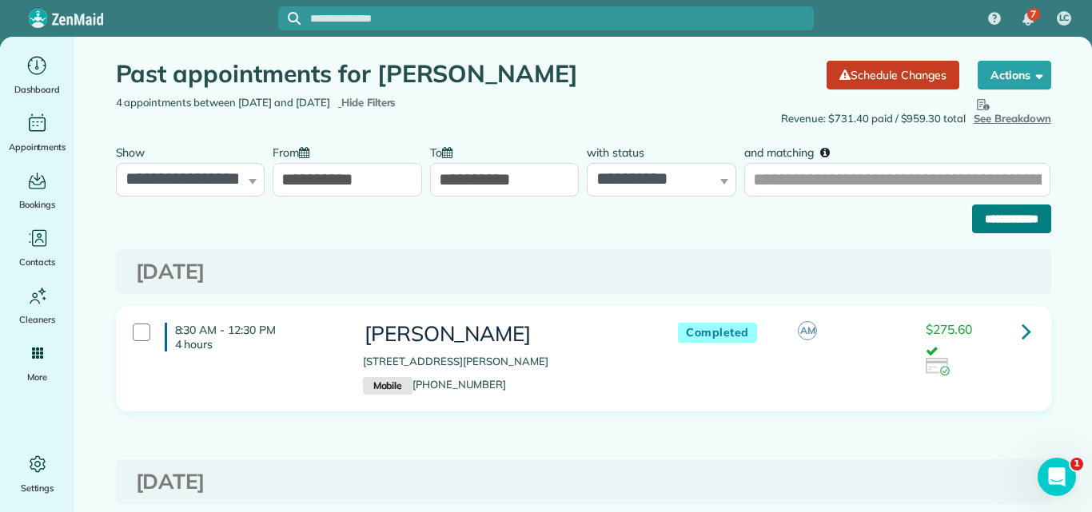
click at [977, 219] on input "**********" at bounding box center [1011, 219] width 79 height 29
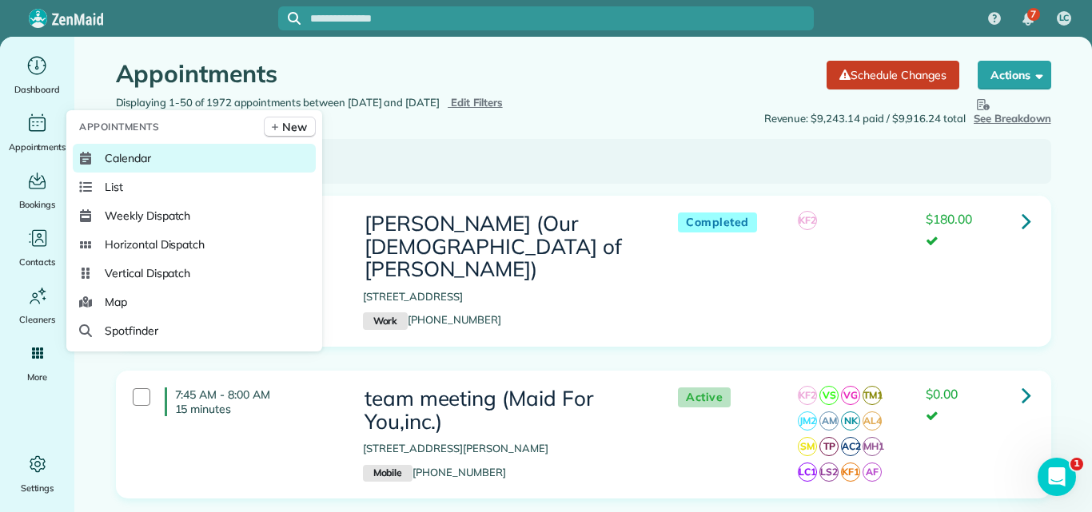
click at [108, 159] on span "Calendar" at bounding box center [128, 158] width 46 height 16
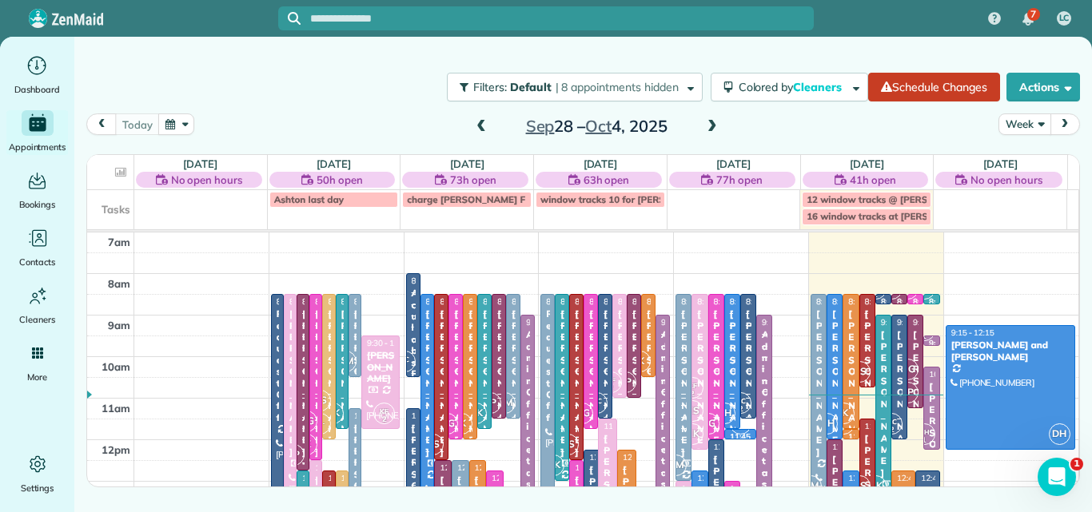
click at [1016, 122] on button "Week" at bounding box center [1024, 124] width 52 height 22
click at [1016, 157] on link "Day" at bounding box center [1062, 161] width 126 height 32
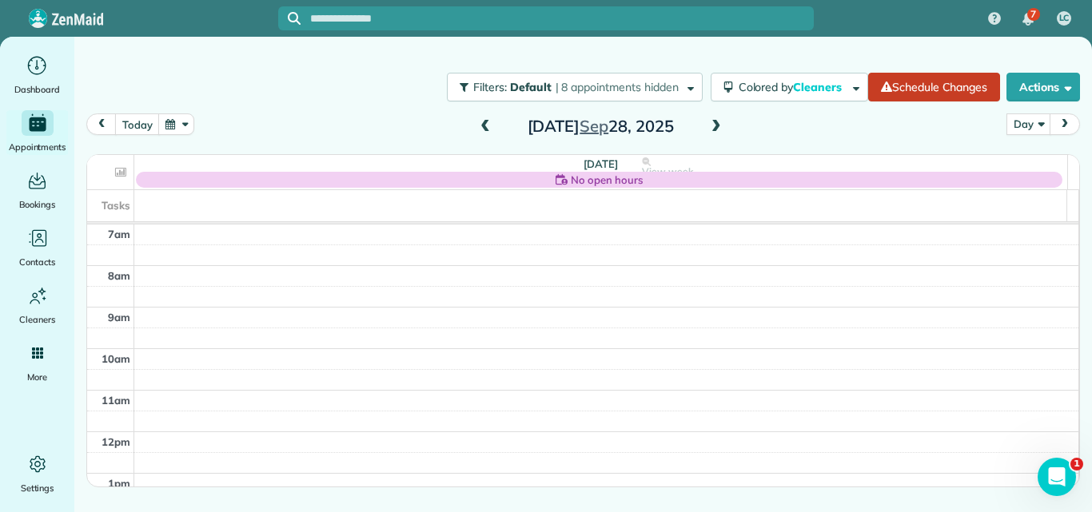
click at [713, 129] on span at bounding box center [716, 127] width 18 height 14
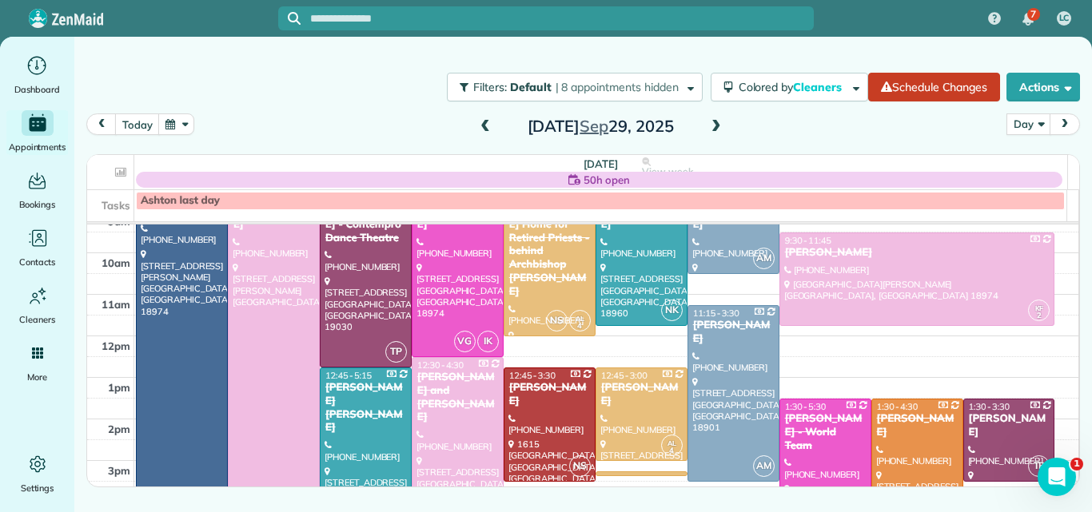
scroll to position [97, 0]
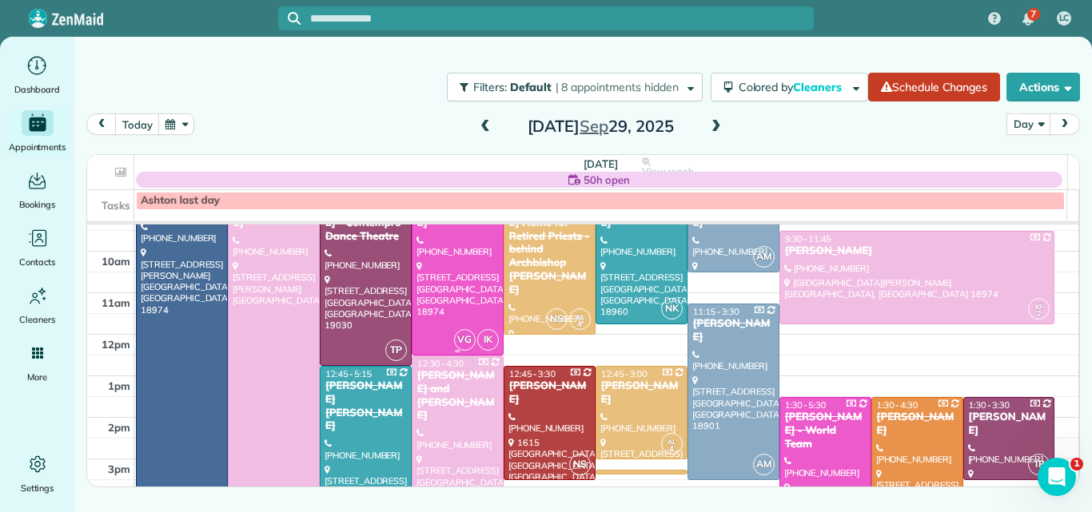
click at [471, 265] on div at bounding box center [457, 272] width 90 height 165
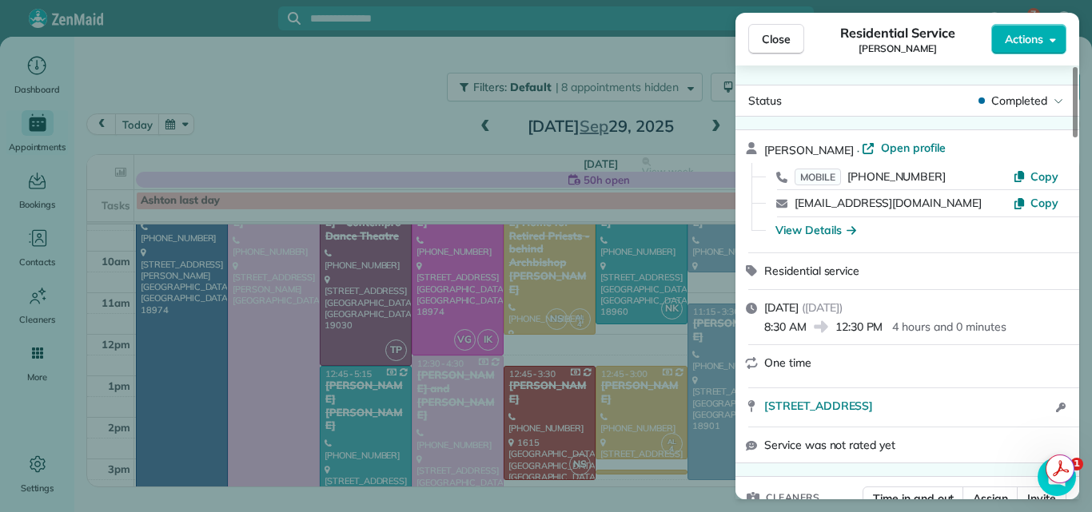
drag, startPoint x: 1074, startPoint y: 117, endPoint x: 1046, endPoint y: 83, distance: 44.3
click at [1072, 83] on div at bounding box center [1074, 102] width 5 height 70
click at [881, 144] on span "Open profile" at bounding box center [913, 148] width 65 height 16
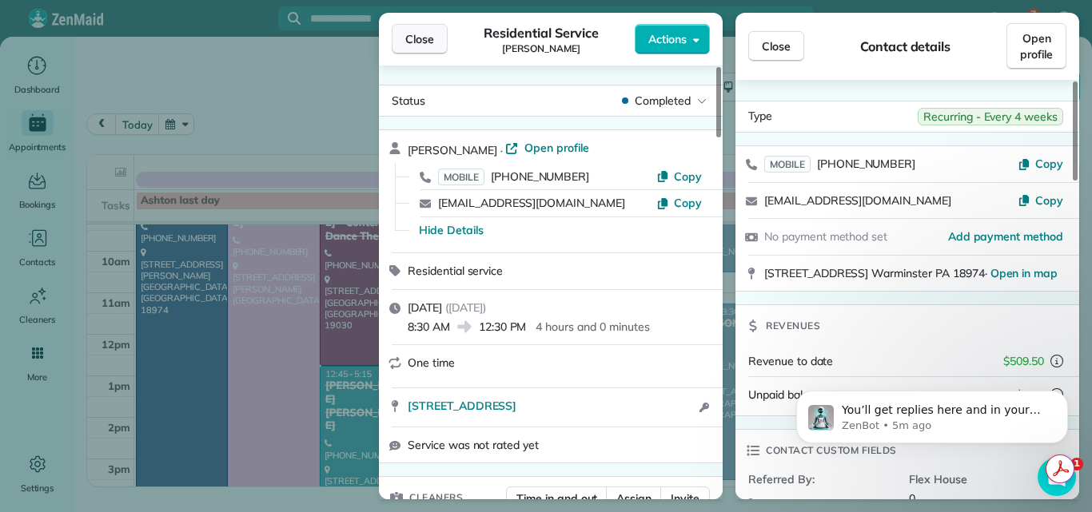
click at [412, 36] on span "Close" at bounding box center [419, 39] width 29 height 16
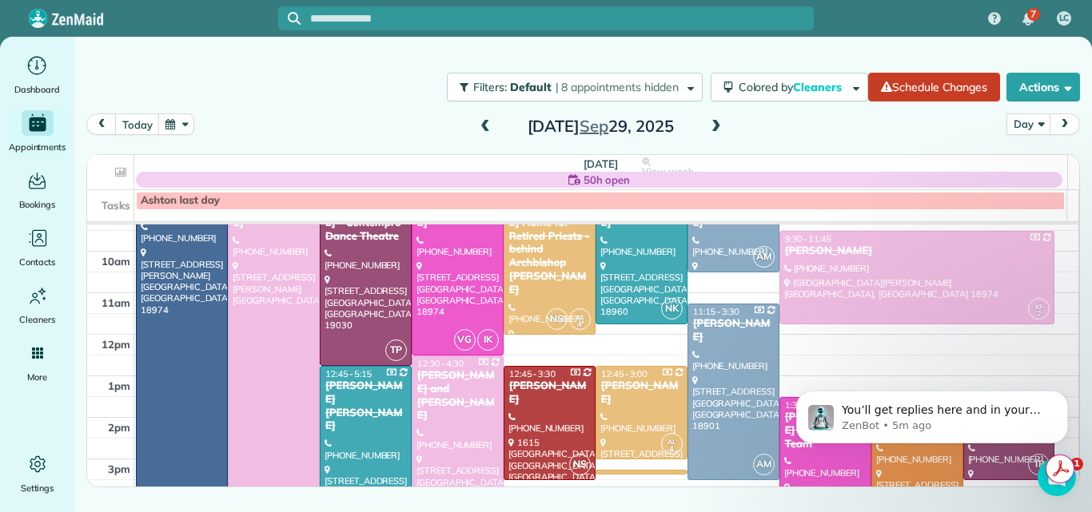
click at [486, 129] on span at bounding box center [485, 127] width 18 height 14
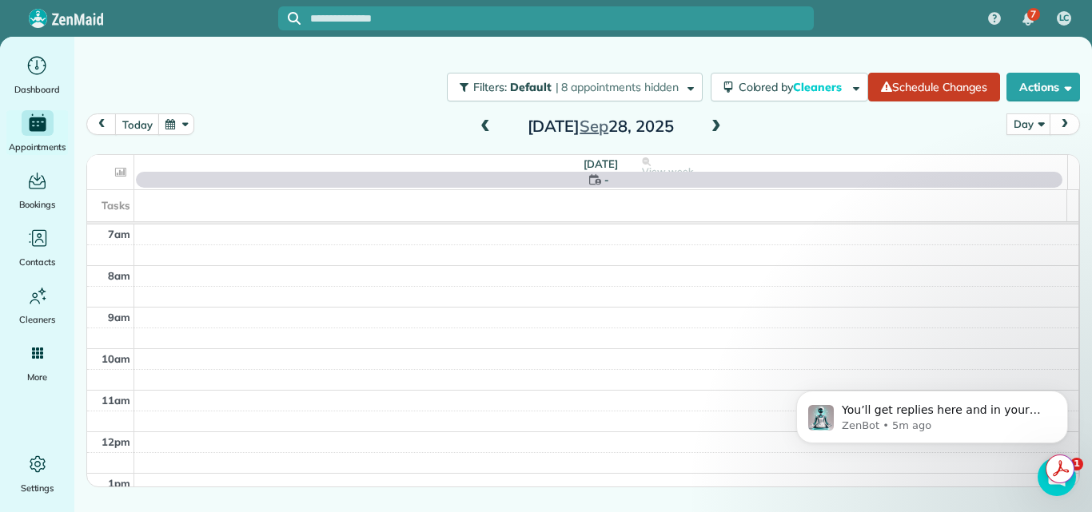
click at [486, 129] on span at bounding box center [485, 127] width 18 height 14
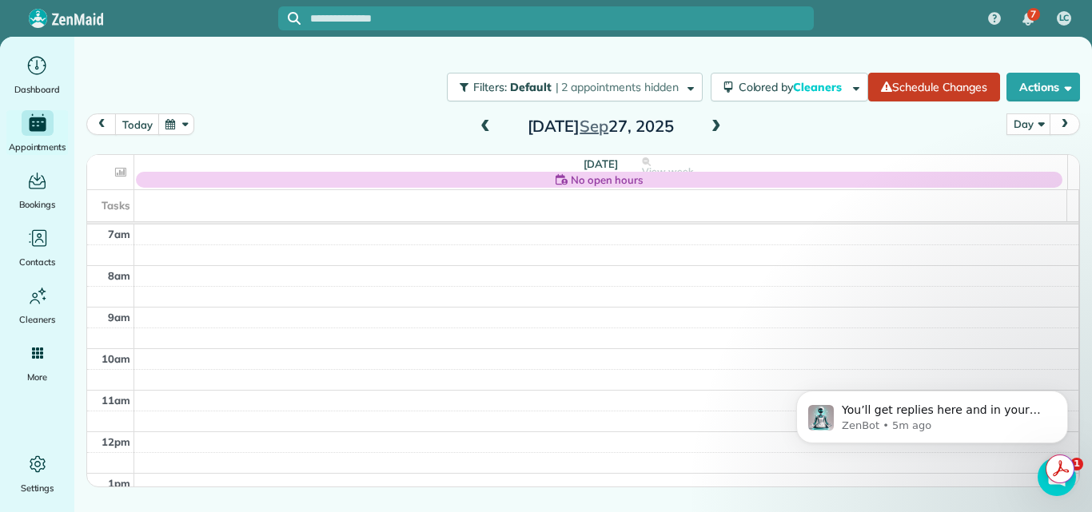
click at [486, 129] on span at bounding box center [485, 127] width 18 height 14
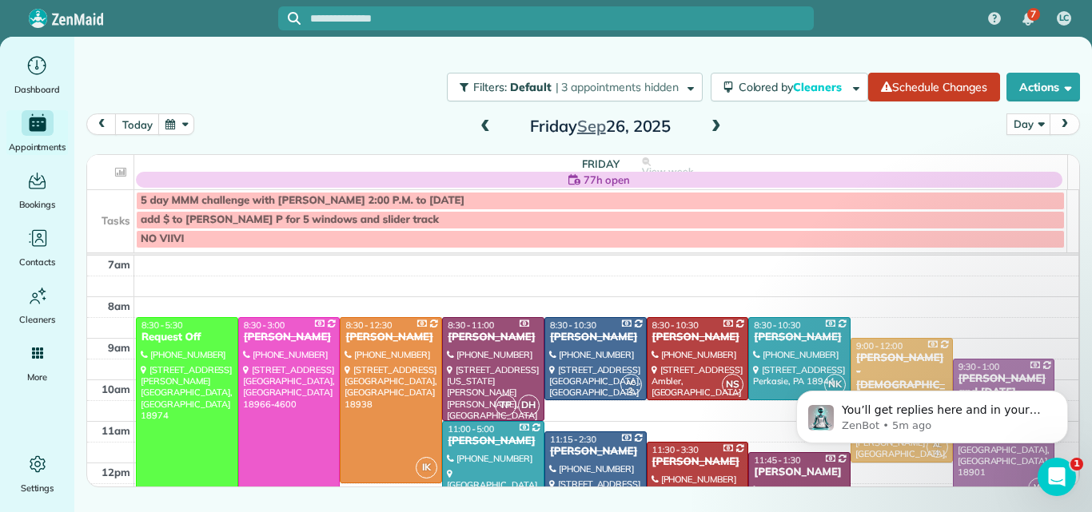
click at [718, 125] on span at bounding box center [716, 127] width 18 height 14
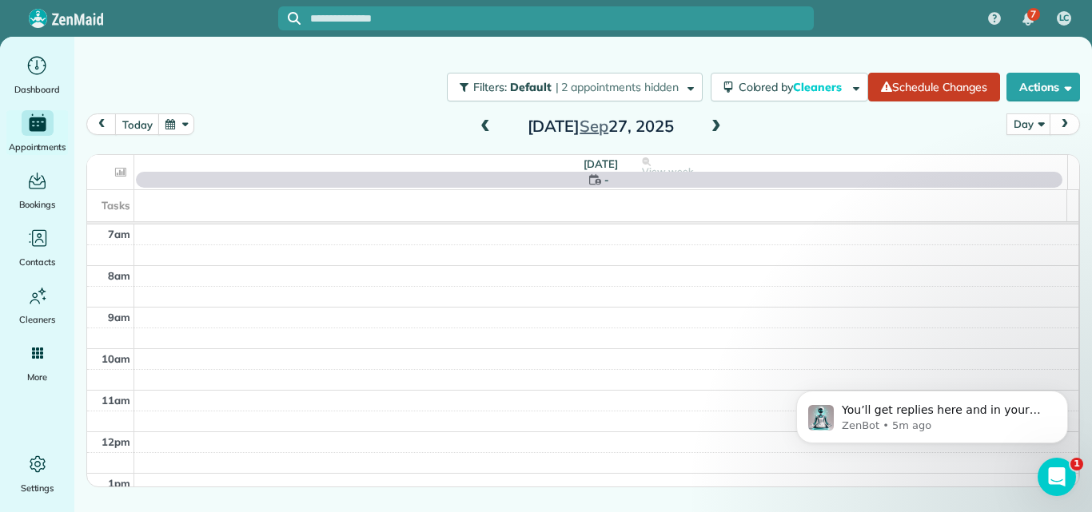
click at [718, 125] on span at bounding box center [716, 127] width 18 height 14
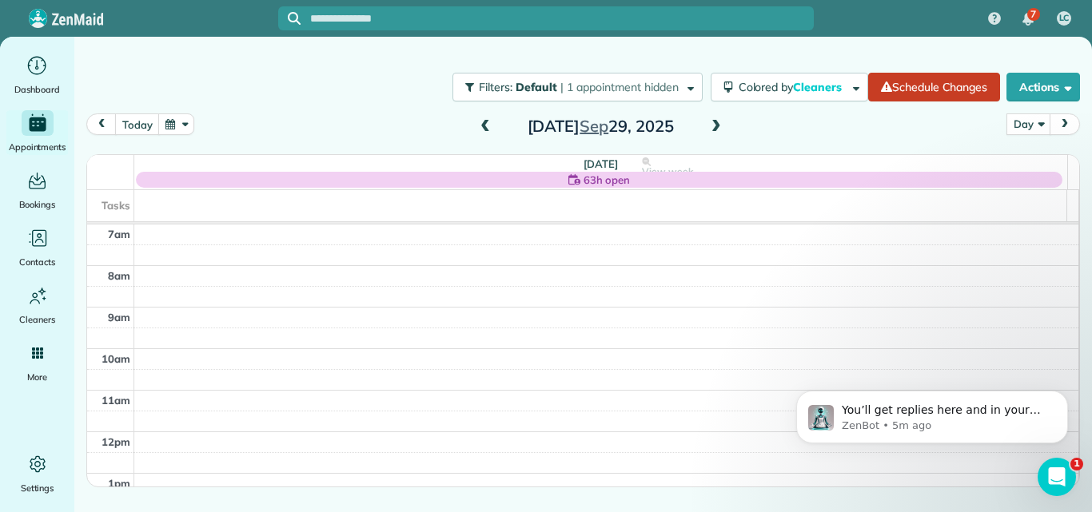
click at [718, 125] on span at bounding box center [716, 127] width 18 height 14
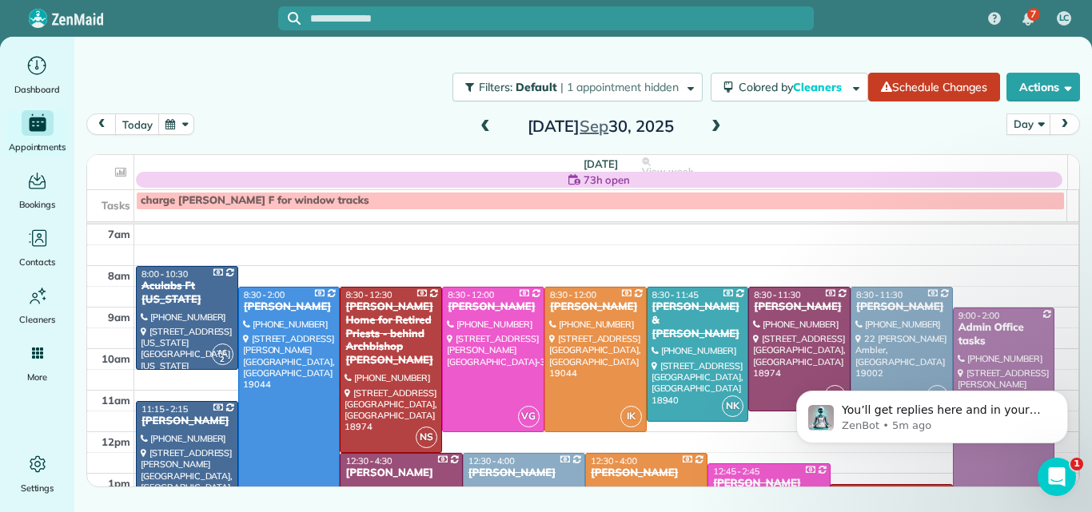
click at [718, 125] on span at bounding box center [716, 127] width 18 height 14
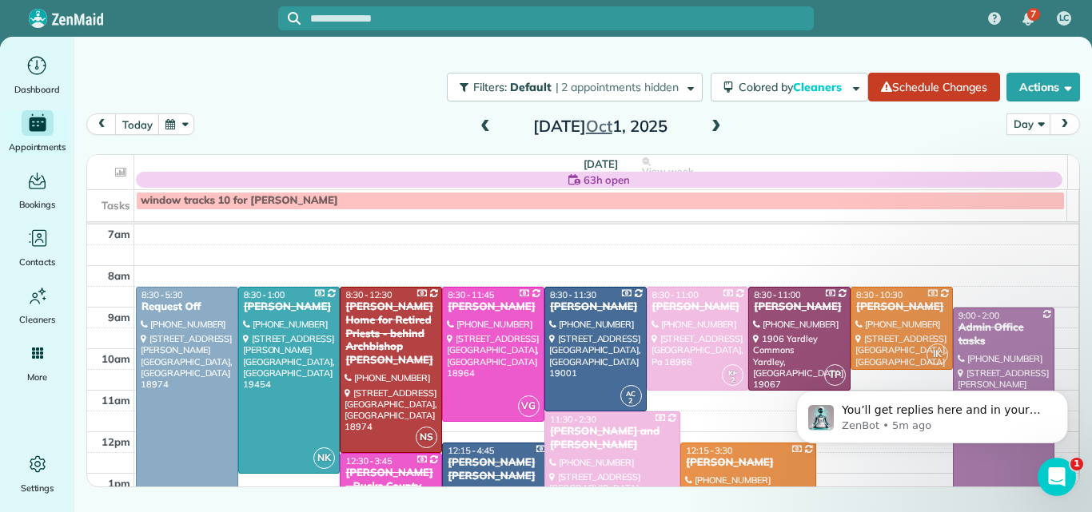
click at [718, 125] on span at bounding box center [716, 127] width 18 height 14
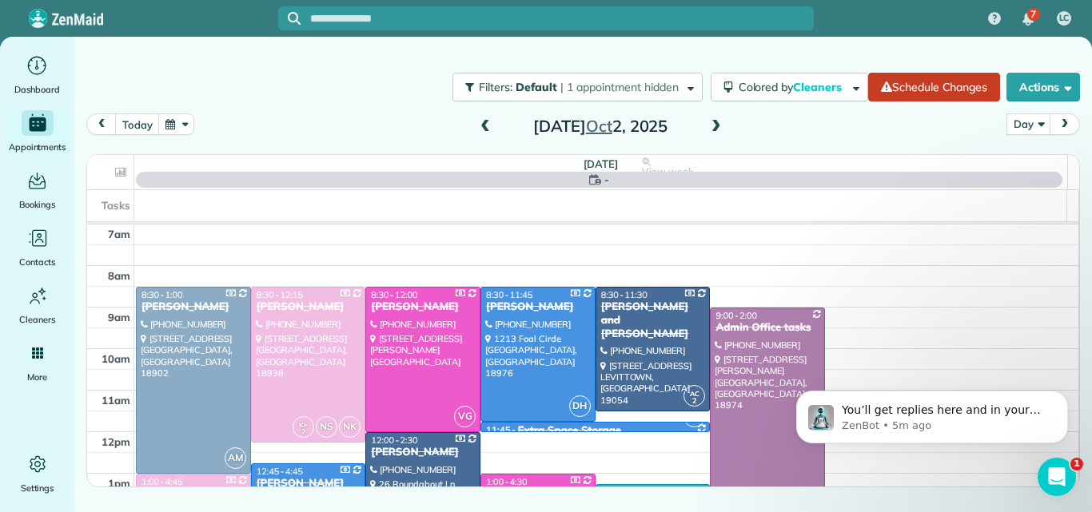
click at [718, 125] on span at bounding box center [716, 127] width 18 height 14
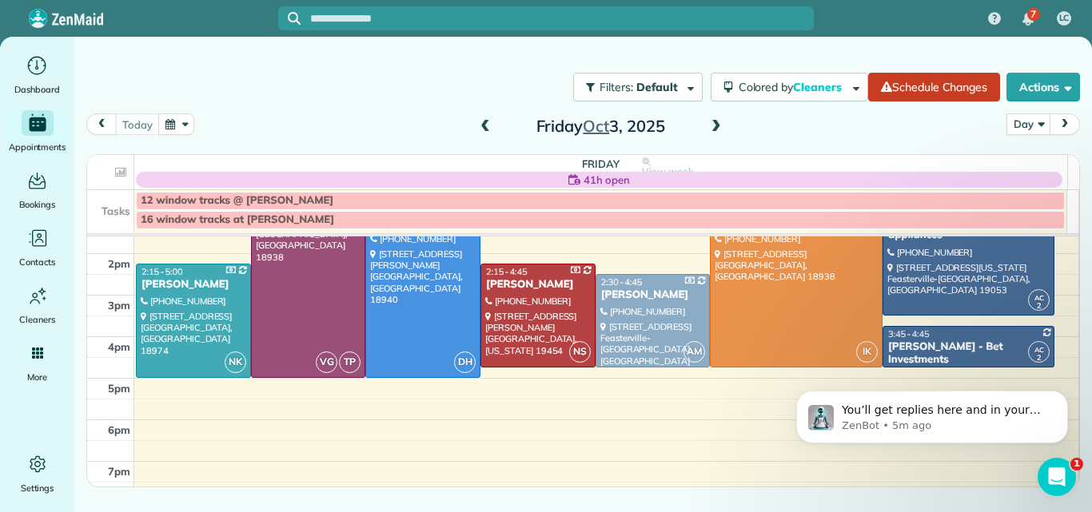
scroll to position [294, 0]
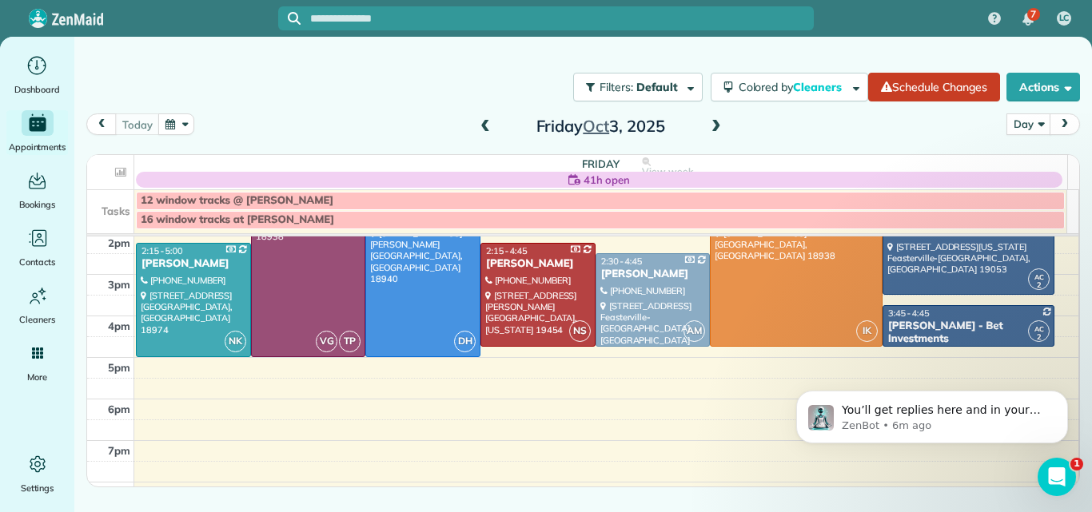
click at [955, 319] on div "You’ll get replies here and in your email: ✉️ lisa@themaidforyou.com Our usual …" at bounding box center [932, 344] width 294 height 200
click at [935, 320] on div "You’ll get replies here and in your email: ✉️ lisa@themaidforyou.com Our usual …" at bounding box center [932, 344] width 294 height 200
click at [926, 325] on div "You’ll get replies here and in your email: ✉️ lisa@themaidforyou.com Our usual …" at bounding box center [932, 344] width 294 height 200
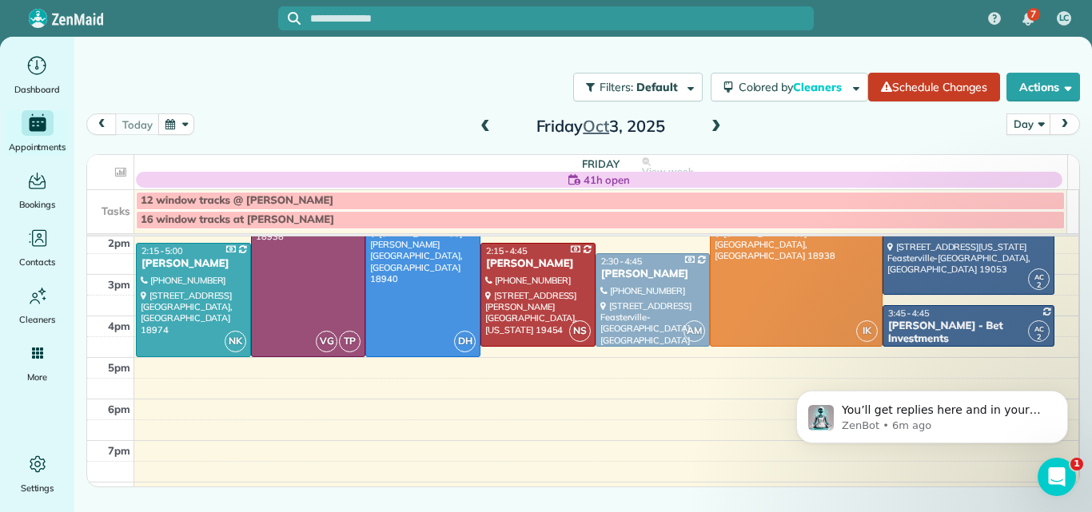
click at [926, 325] on div "You’ll get replies here and in your email: ✉️ lisa@themaidforyou.com Our usual …" at bounding box center [932, 344] width 294 height 200
click at [978, 312] on div "You’ll get replies here and in your email: ✉️ lisa@themaidforyou.com Our usual …" at bounding box center [932, 344] width 294 height 200
click at [1060, 475] on icon "Open Intercom Messenger" at bounding box center [1054, 475] width 26 height 26
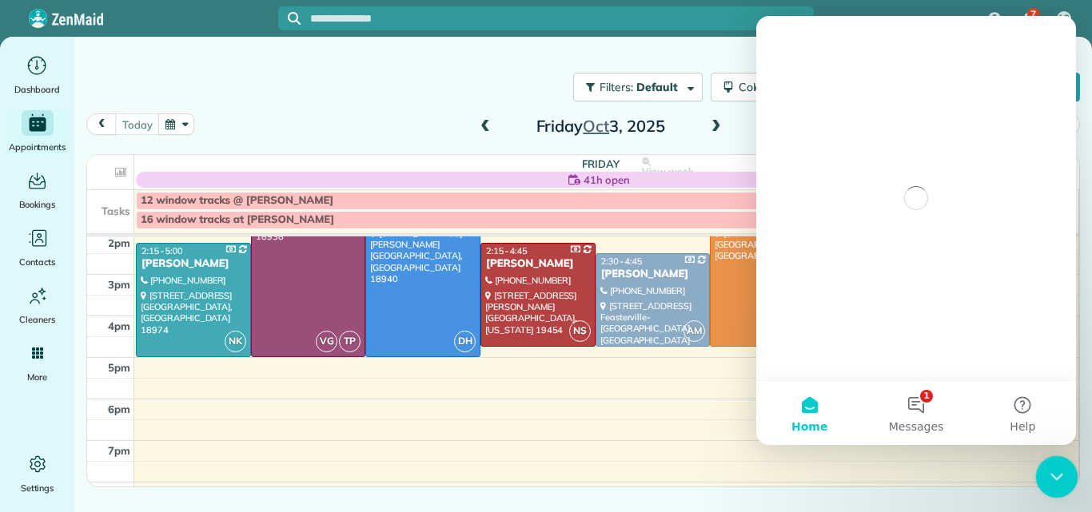
scroll to position [0, 0]
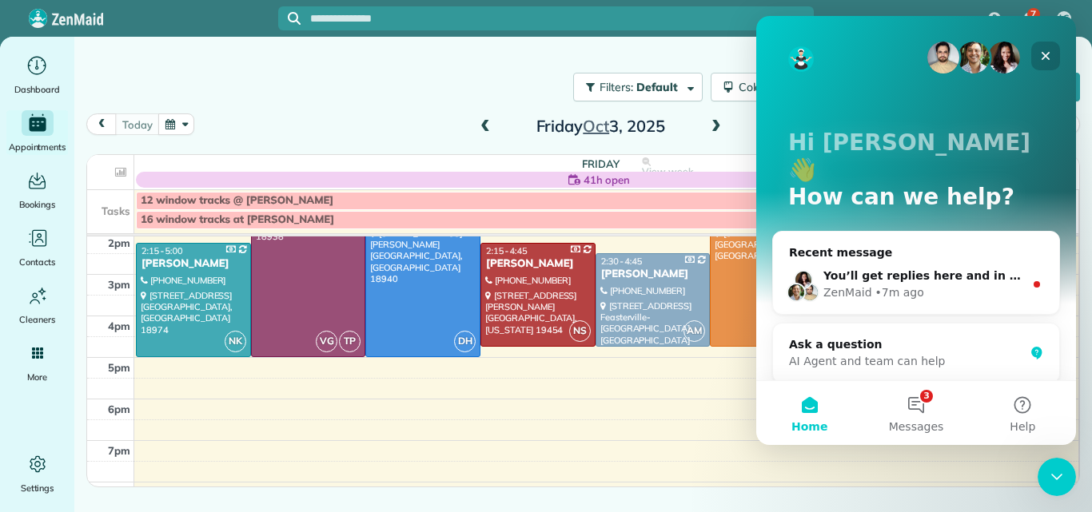
click at [1048, 54] on icon "Close" at bounding box center [1045, 56] width 9 height 9
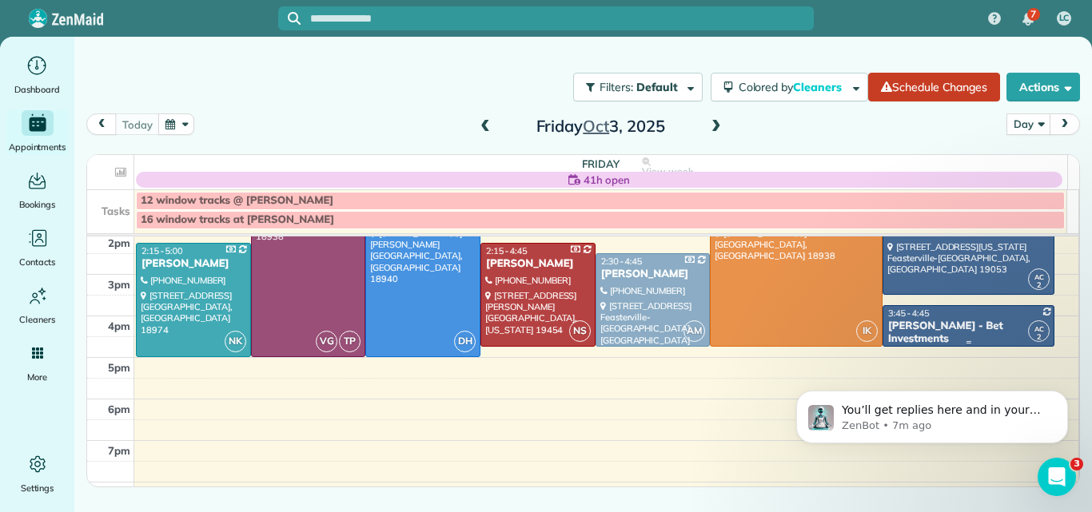
click at [920, 322] on div "Julie Sulpizio - Bet Investments" at bounding box center [968, 333] width 163 height 27
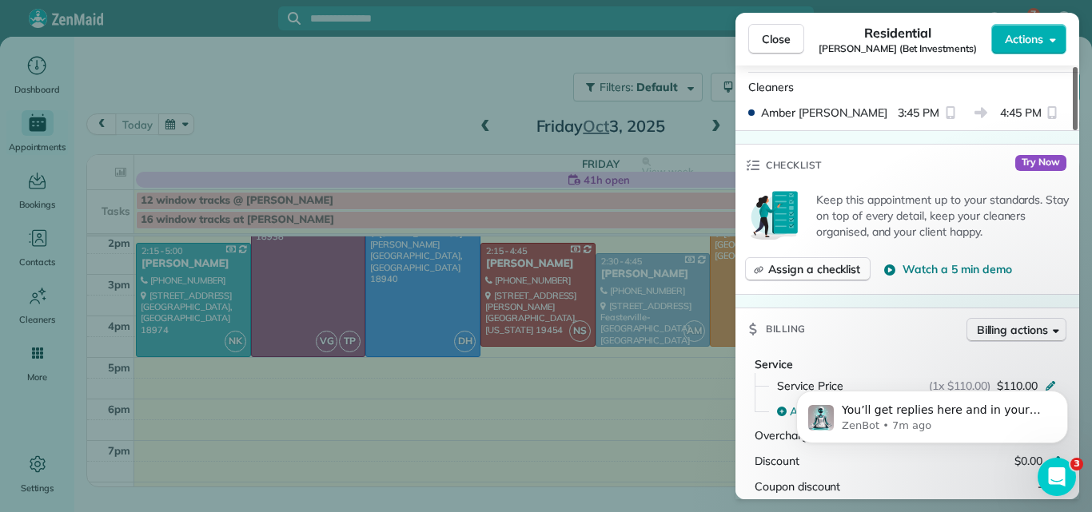
scroll to position [662, 0]
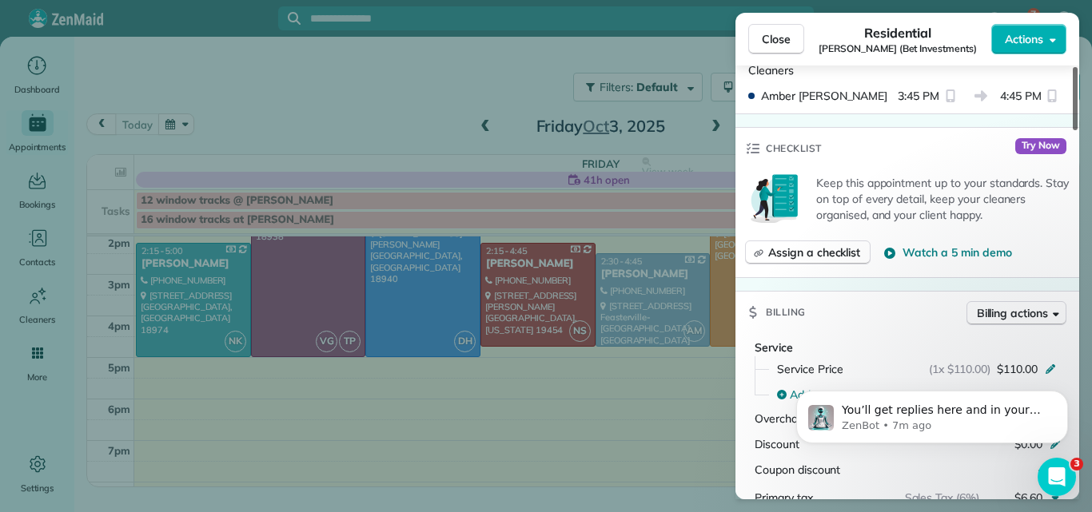
drag, startPoint x: 1074, startPoint y: 111, endPoint x: 1054, endPoint y: 208, distance: 98.7
click at [1072, 130] on div at bounding box center [1074, 98] width 5 height 63
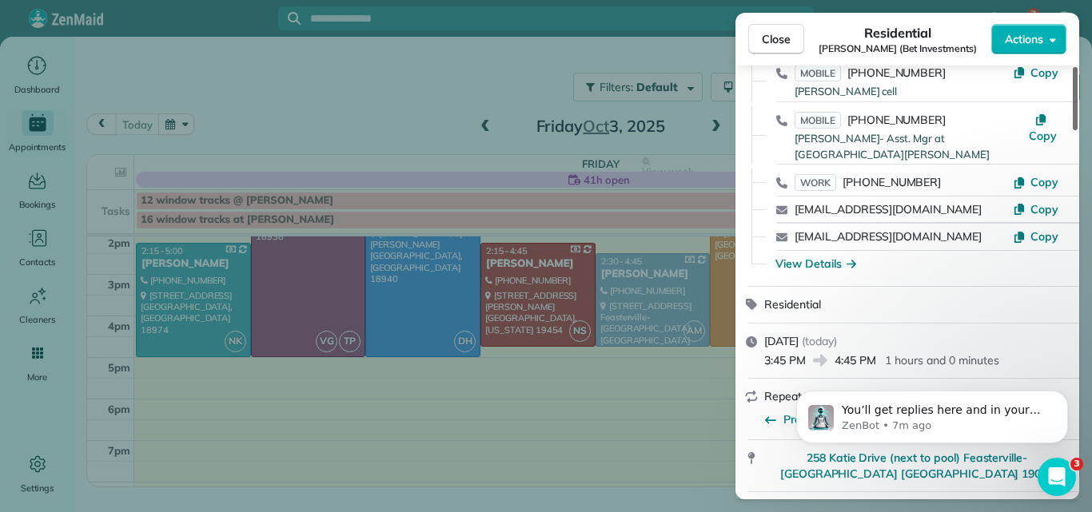
scroll to position [0, 0]
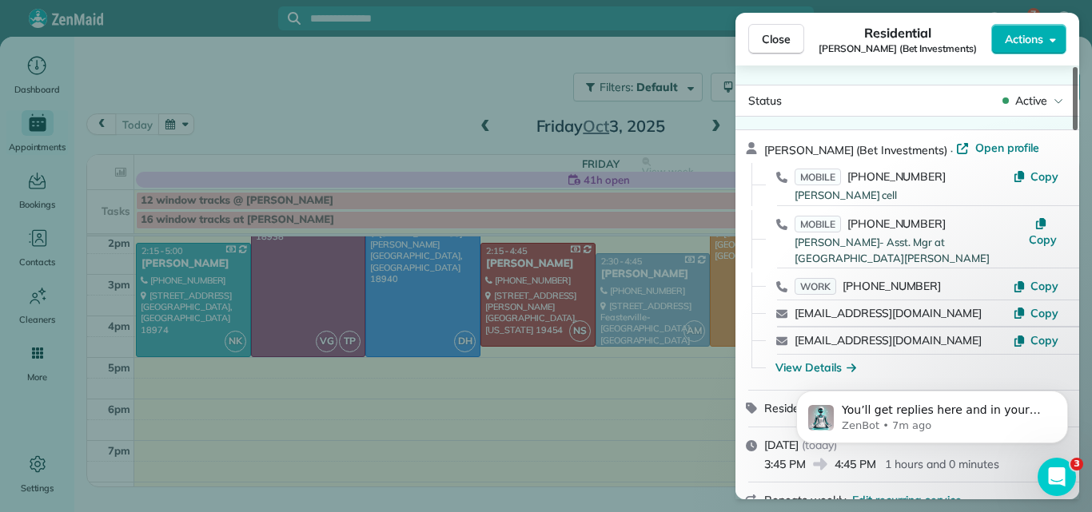
drag, startPoint x: 1075, startPoint y: 210, endPoint x: 1080, endPoint y: 92, distance: 118.4
click at [1077, 92] on div at bounding box center [1074, 98] width 5 height 63
click at [986, 144] on span "Open profile" at bounding box center [1007, 148] width 65 height 16
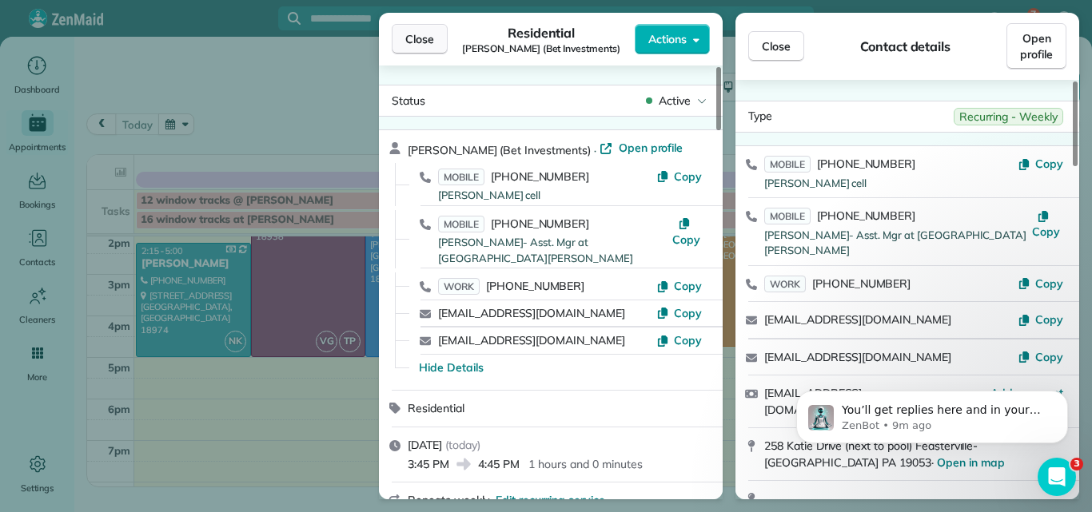
click at [424, 35] on span "Close" at bounding box center [419, 39] width 29 height 16
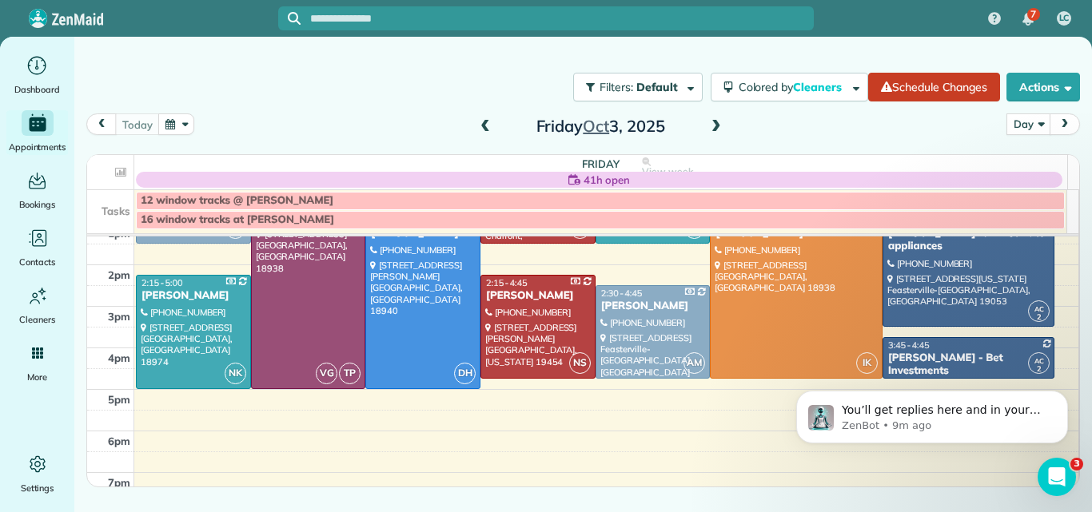
scroll to position [166, 0]
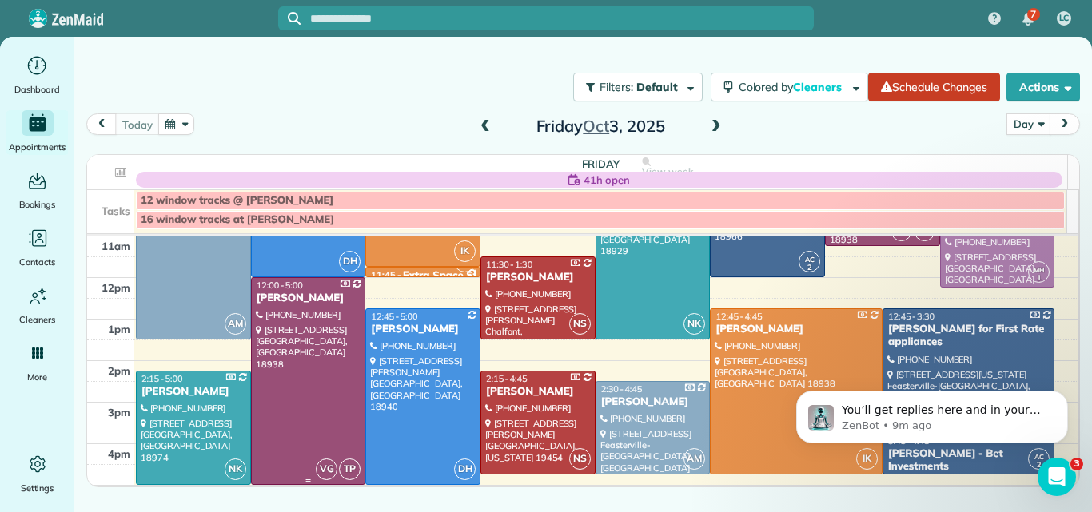
click at [322, 400] on div at bounding box center [308, 381] width 113 height 206
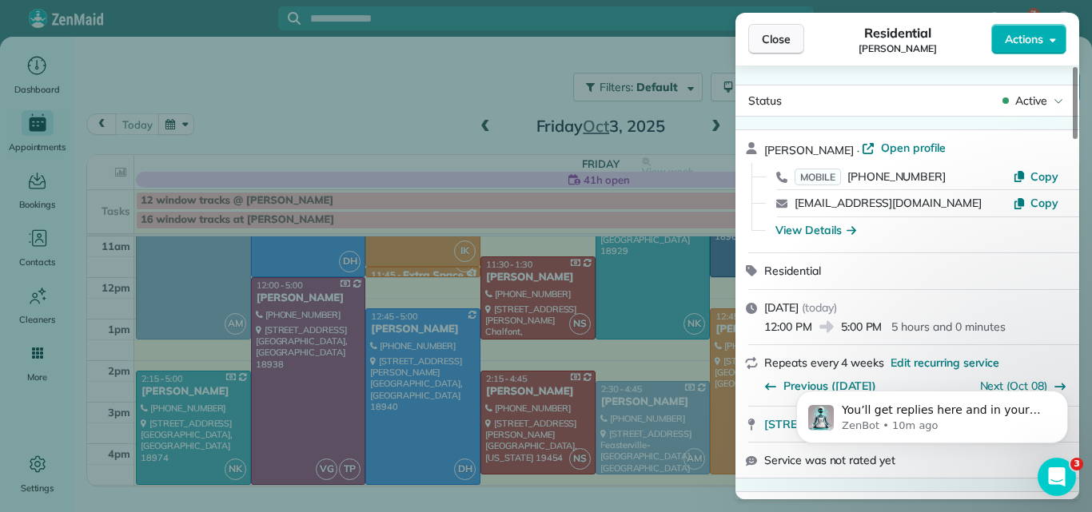
click at [763, 40] on span "Close" at bounding box center [776, 39] width 29 height 16
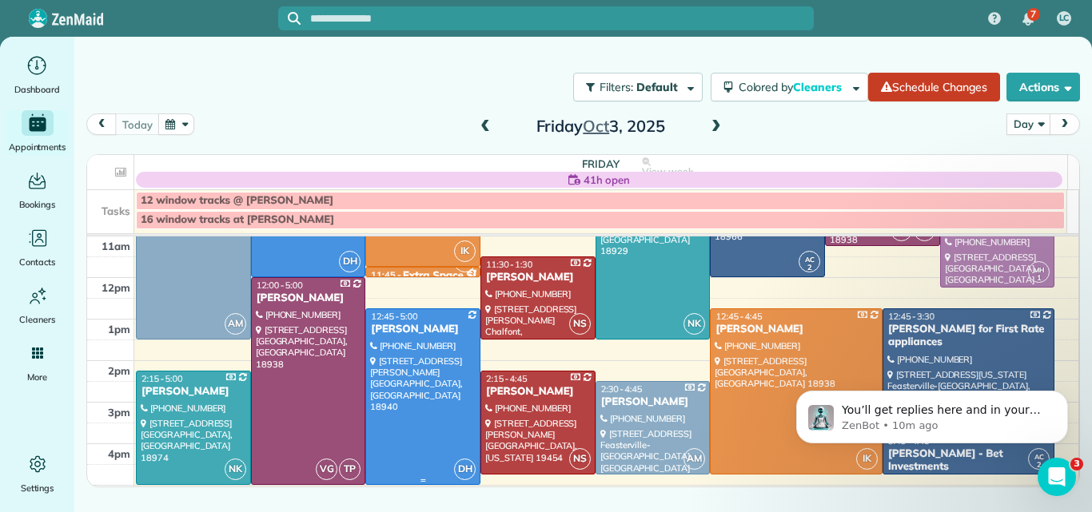
click at [416, 397] on div at bounding box center [422, 396] width 113 height 175
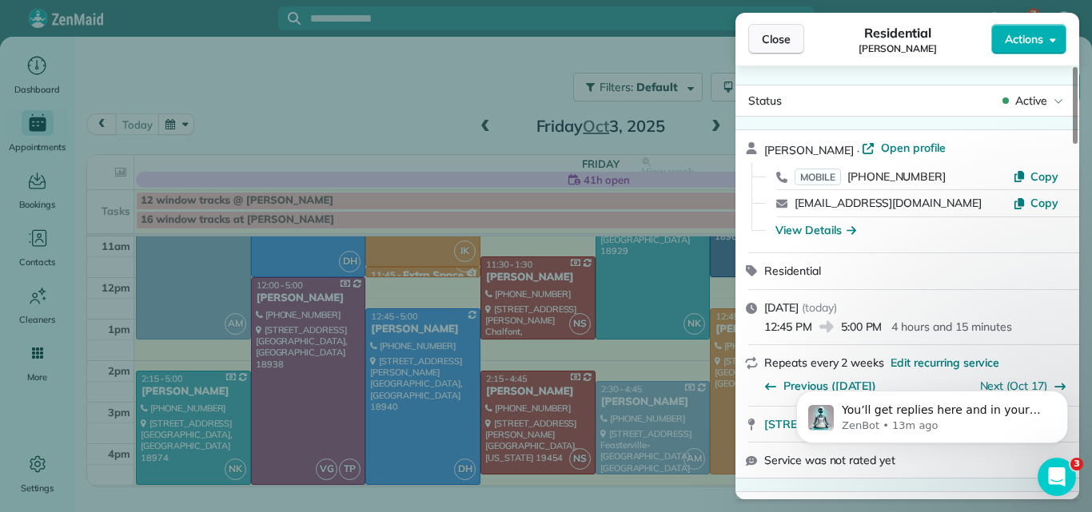
click at [760, 30] on button "Close" at bounding box center [776, 39] width 56 height 30
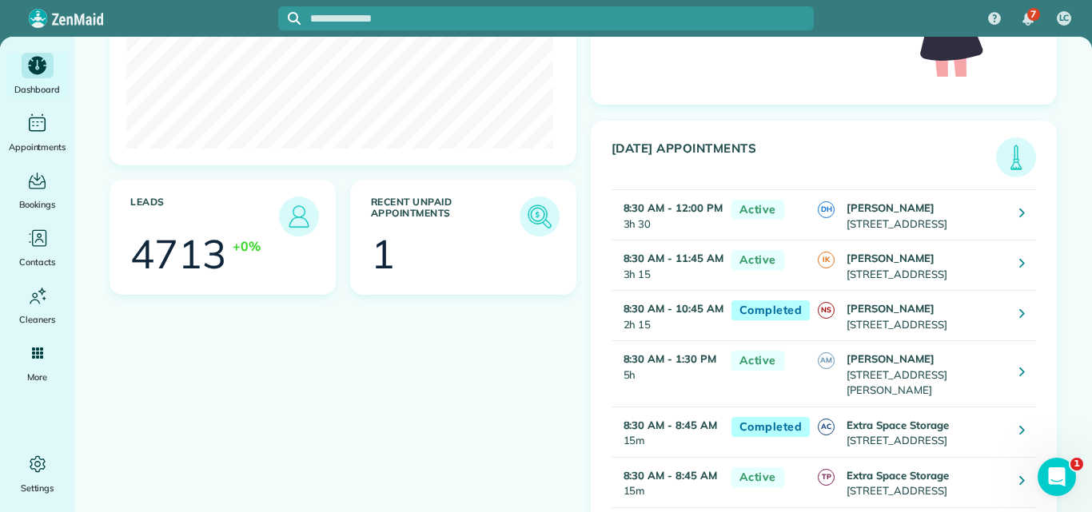
scroll to position [235, 0]
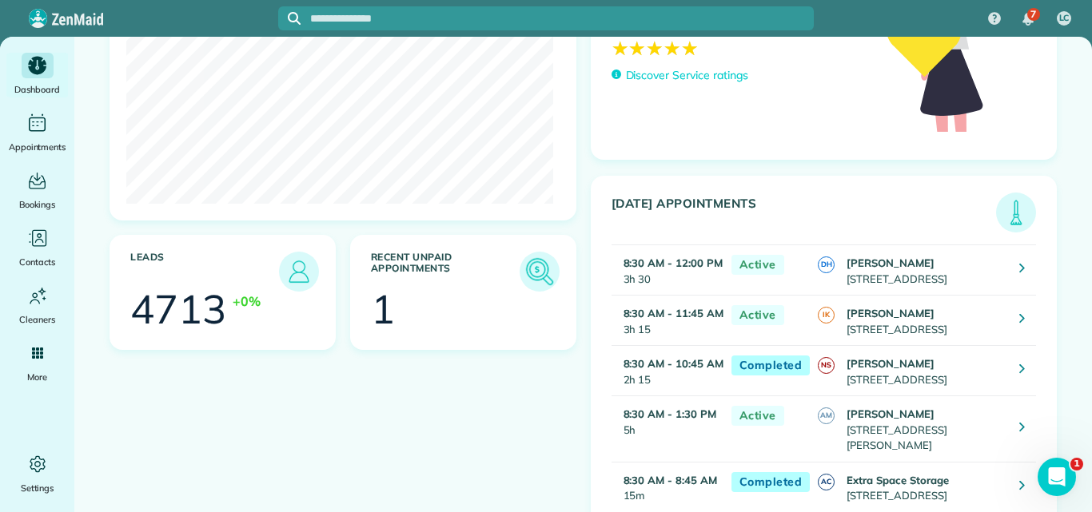
click at [532, 267] on img at bounding box center [539, 271] width 37 height 37
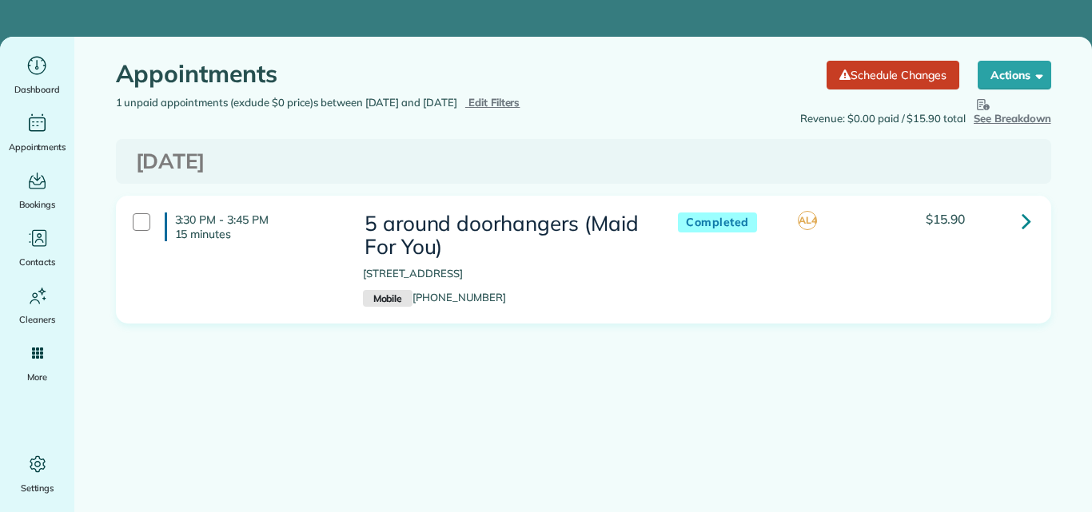
click at [1020, 222] on link at bounding box center [1026, 221] width 32 height 32
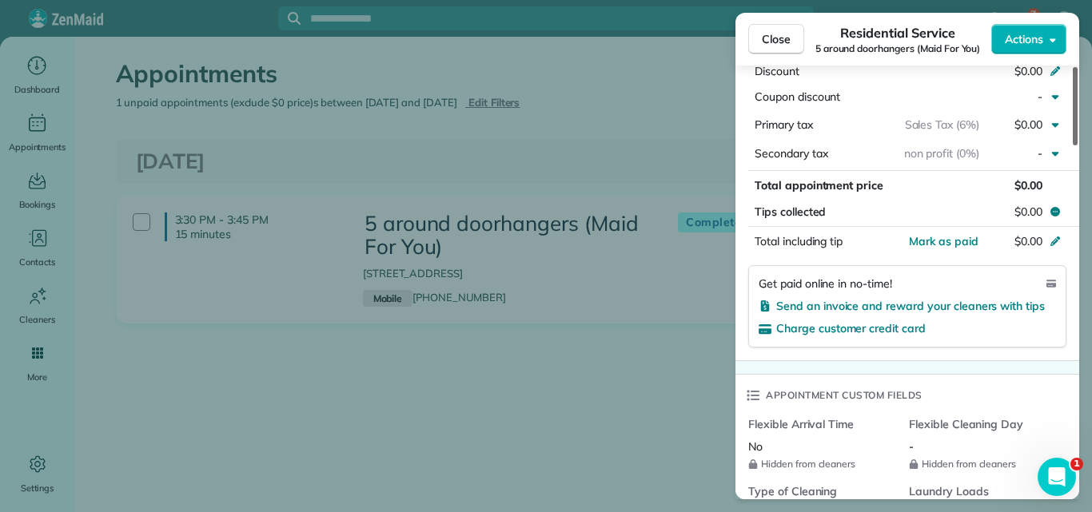
scroll to position [1008, 0]
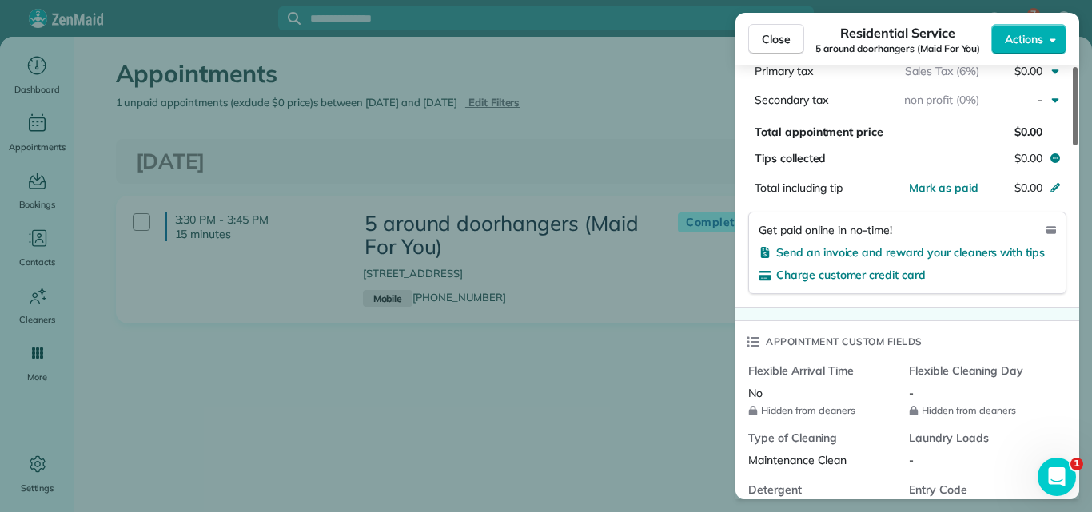
drag, startPoint x: 1074, startPoint y: 136, endPoint x: 1056, endPoint y: 317, distance: 182.3
click at [1072, 145] on div at bounding box center [1074, 106] width 5 height 78
click at [963, 185] on span "Mark as paid" at bounding box center [944, 188] width 70 height 14
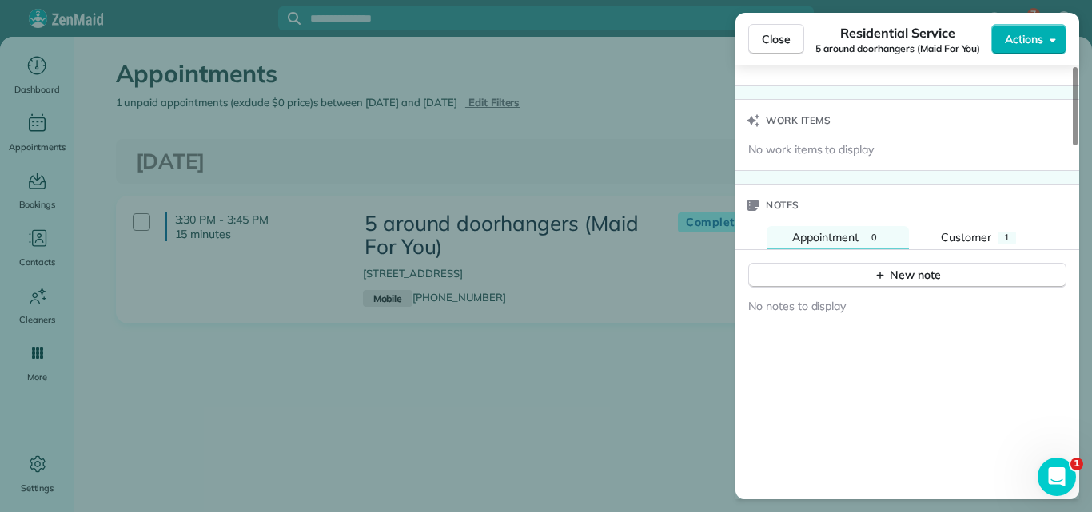
scroll to position [1226, 0]
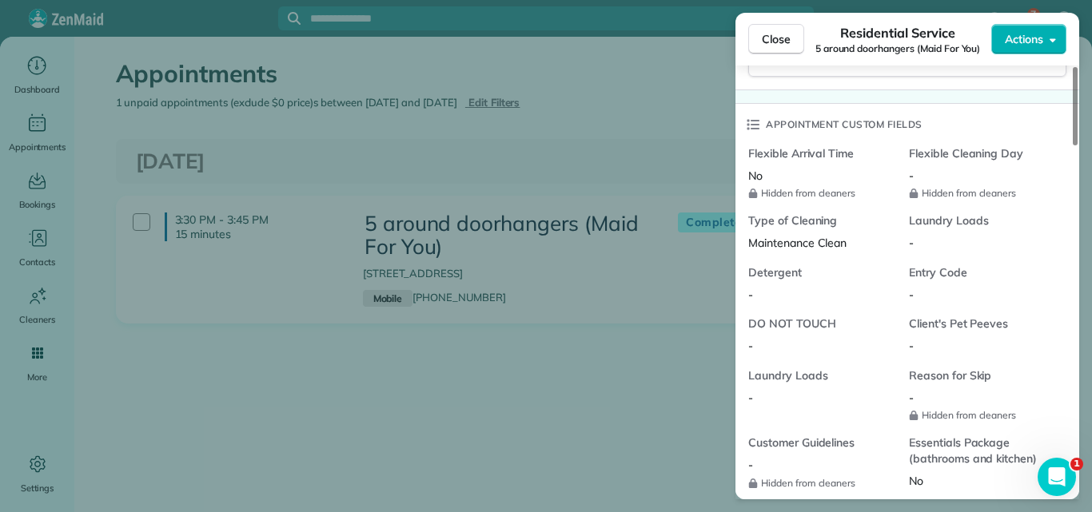
drag, startPoint x: 1072, startPoint y: 260, endPoint x: 1079, endPoint y: 299, distance: 39.7
click at [1077, 145] on div at bounding box center [1074, 106] width 5 height 78
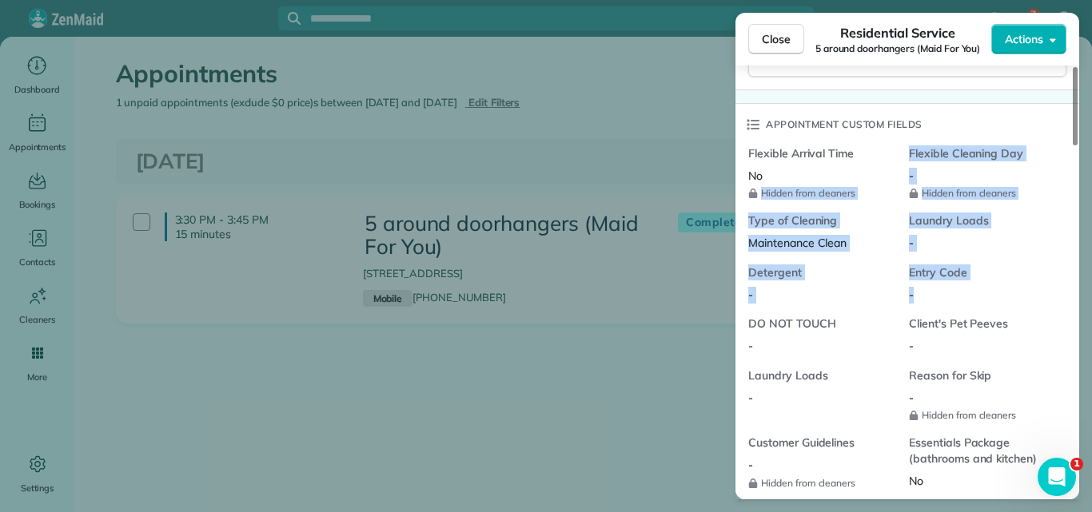
drag, startPoint x: 1079, startPoint y: 299, endPoint x: 847, endPoint y: 130, distance: 286.6
click at [847, 130] on div "Close Residential Service 5 around doorhangers (Maid For You) Actions This appo…" at bounding box center [546, 256] width 1092 height 512
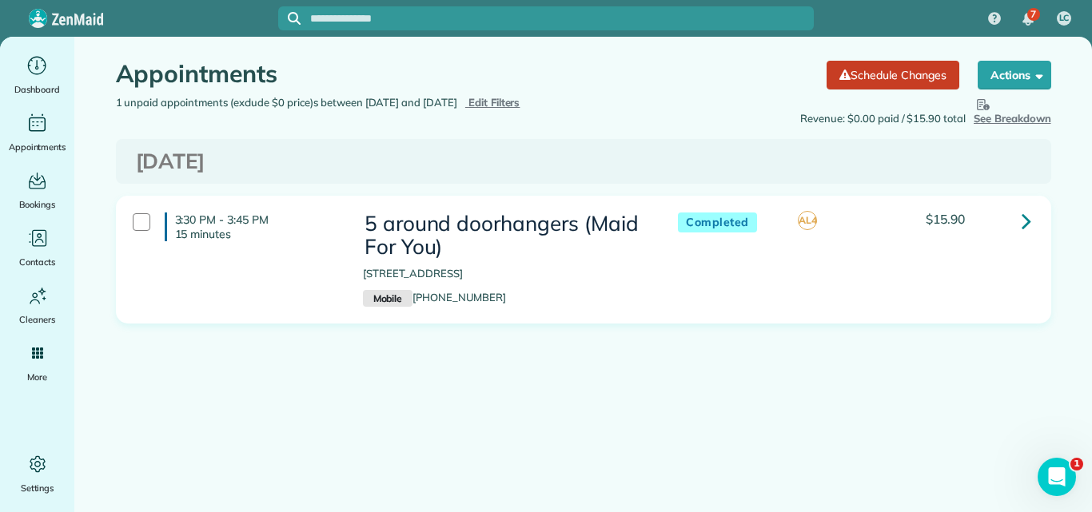
click at [520, 97] on span "Edit Filters" at bounding box center [494, 102] width 52 height 13
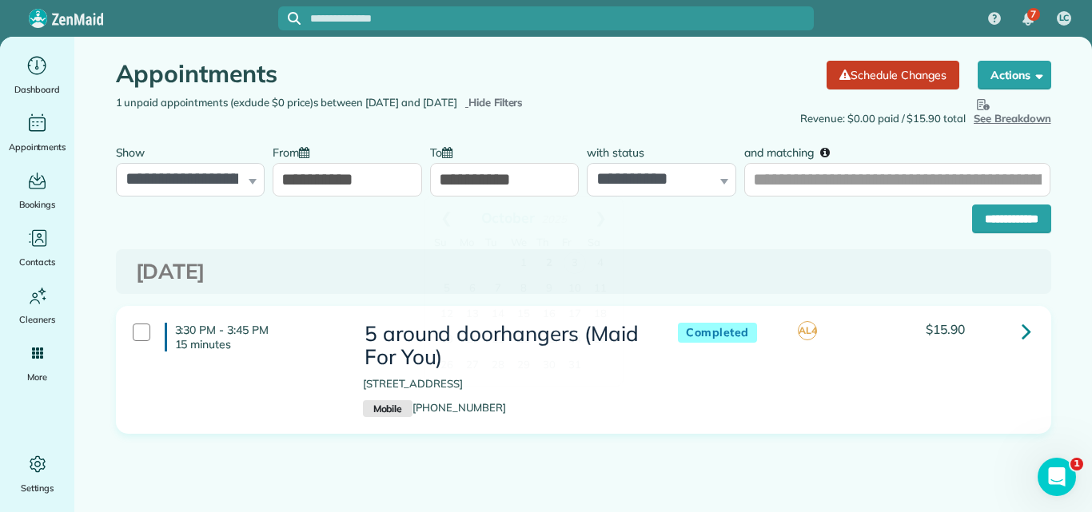
click at [507, 176] on input "**********" at bounding box center [504, 180] width 149 height 34
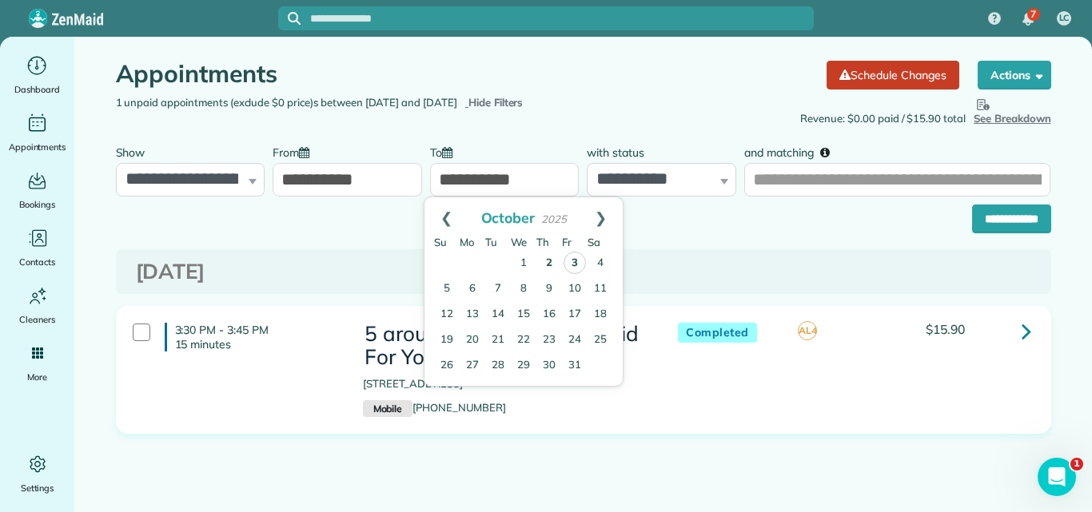
click at [577, 261] on link "3" at bounding box center [574, 263] width 22 height 22
type input "**********"
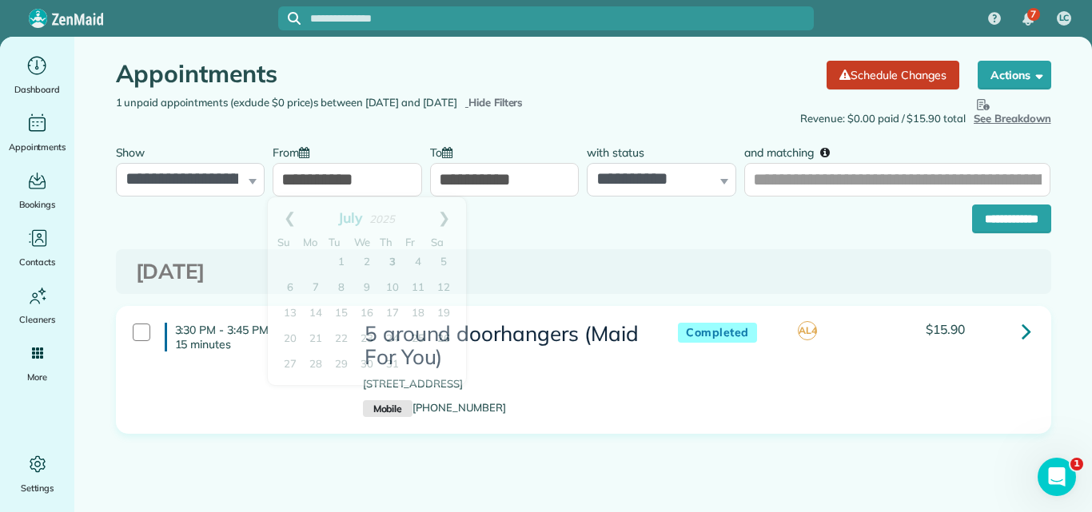
click at [388, 184] on input "**********" at bounding box center [346, 180] width 149 height 34
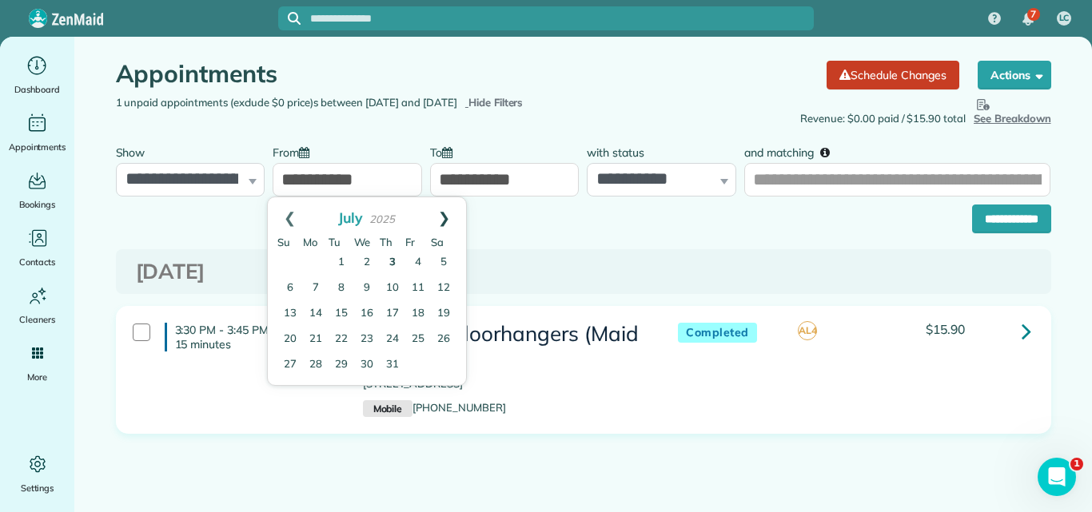
click at [447, 215] on link "Next" at bounding box center [444, 217] width 44 height 40
click at [444, 214] on link "Next" at bounding box center [444, 217] width 44 height 40
click at [393, 260] on link "2" at bounding box center [393, 264] width 26 height 26
type input "**********"
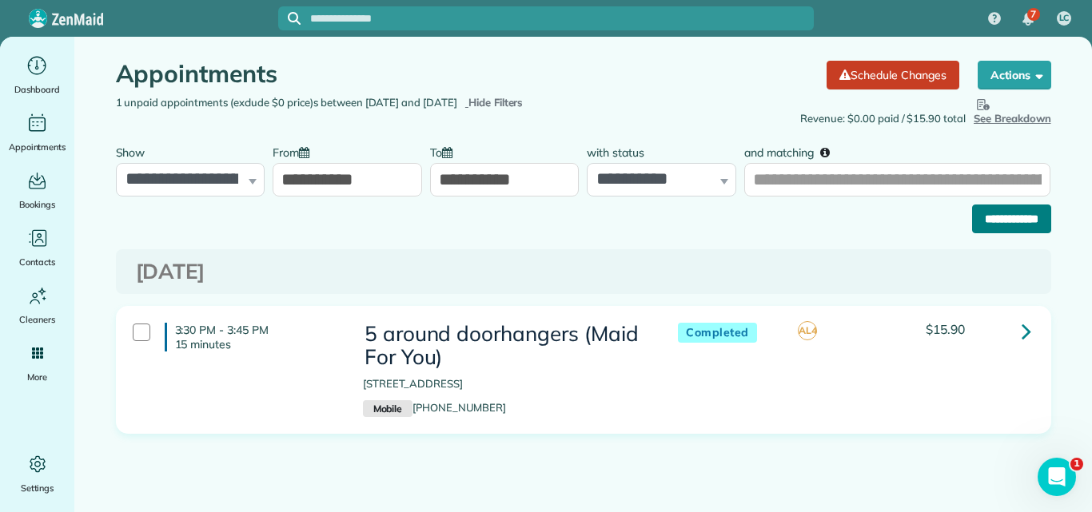
click at [989, 211] on input "**********" at bounding box center [1011, 219] width 79 height 29
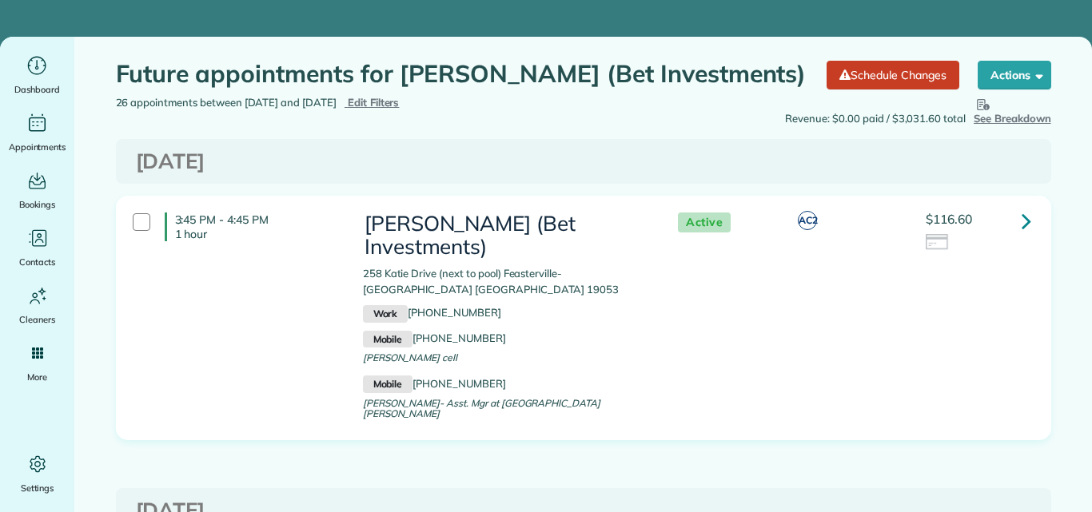
click at [133, 217] on div at bounding box center [142, 222] width 18 height 18
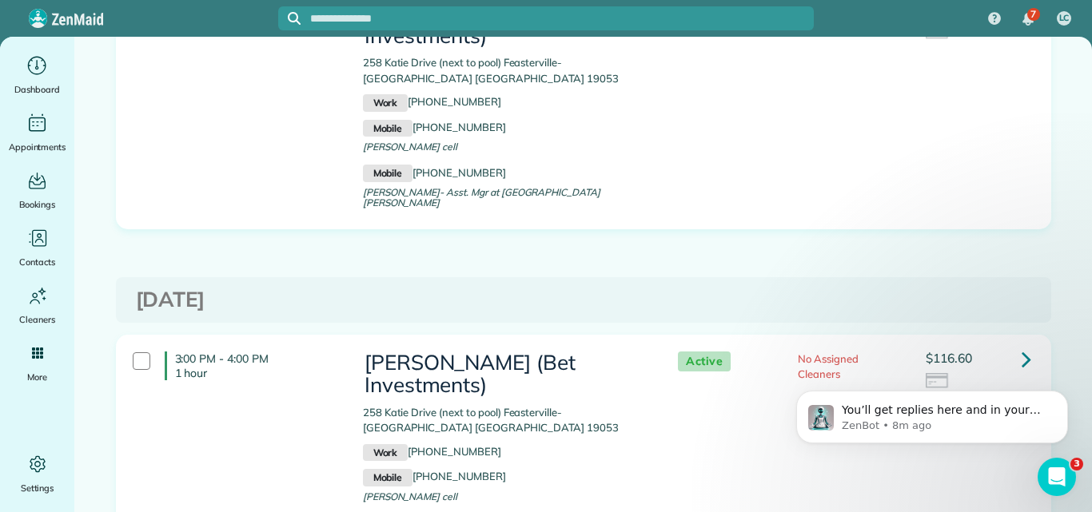
scroll to position [431, 0]
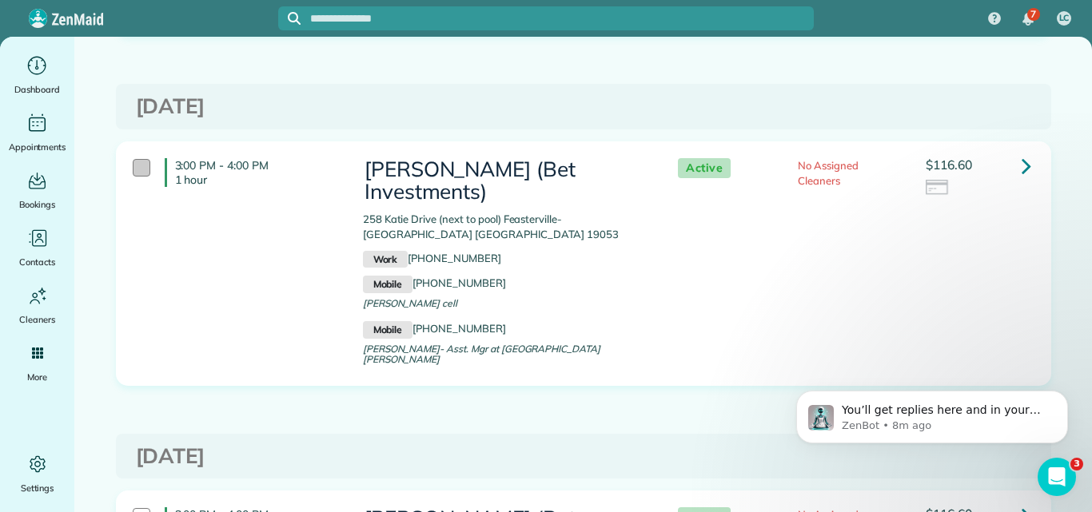
click at [133, 159] on div at bounding box center [142, 168] width 18 height 18
click at [133, 508] on div at bounding box center [142, 517] width 18 height 18
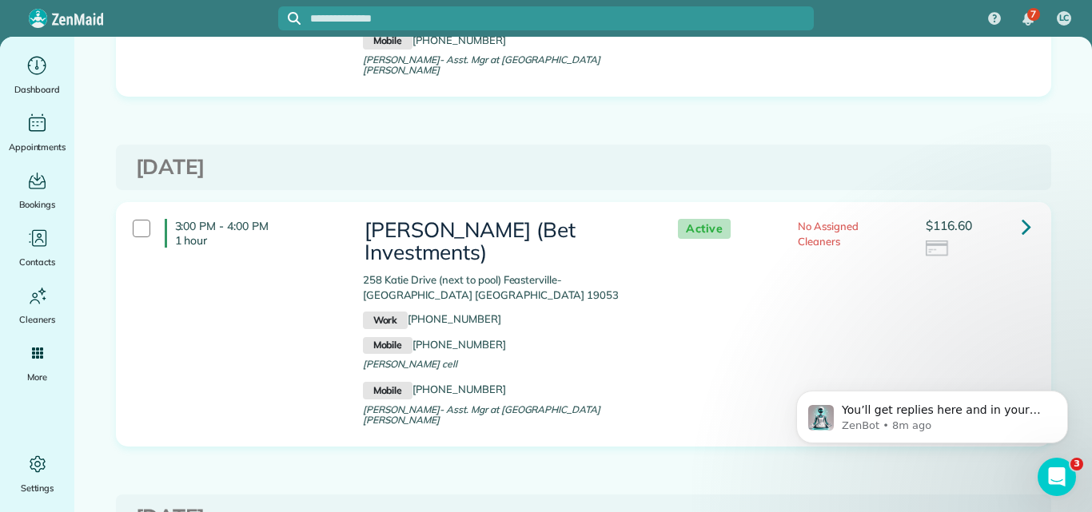
scroll to position [1174, 0]
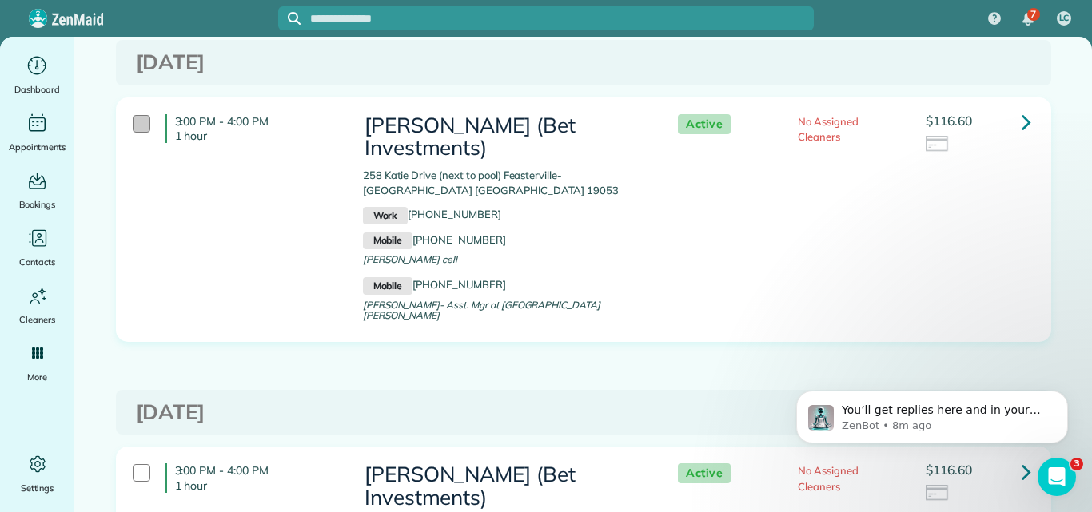
click at [141, 115] on div at bounding box center [142, 124] width 18 height 18
click at [141, 464] on div at bounding box center [142, 473] width 18 height 18
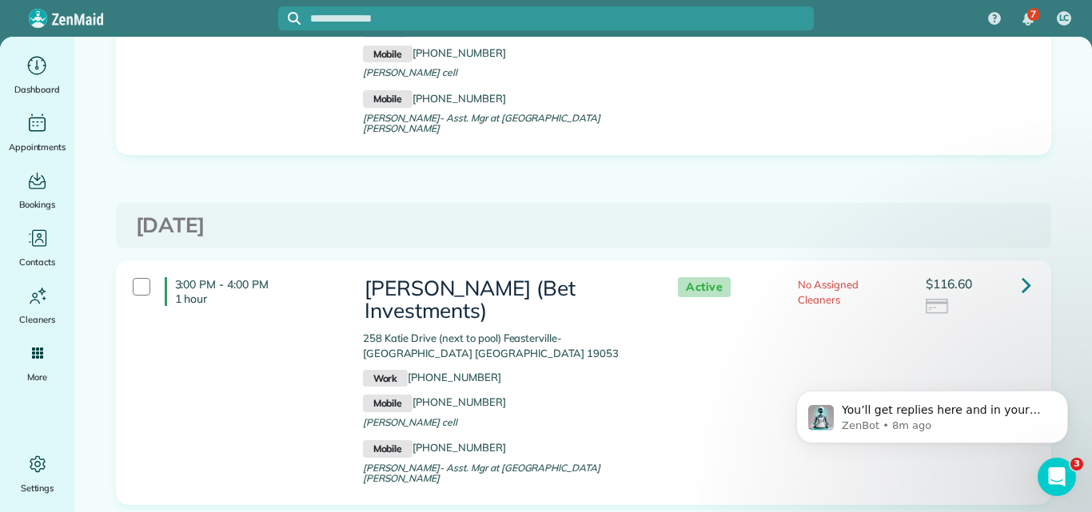
scroll to position [0, 0]
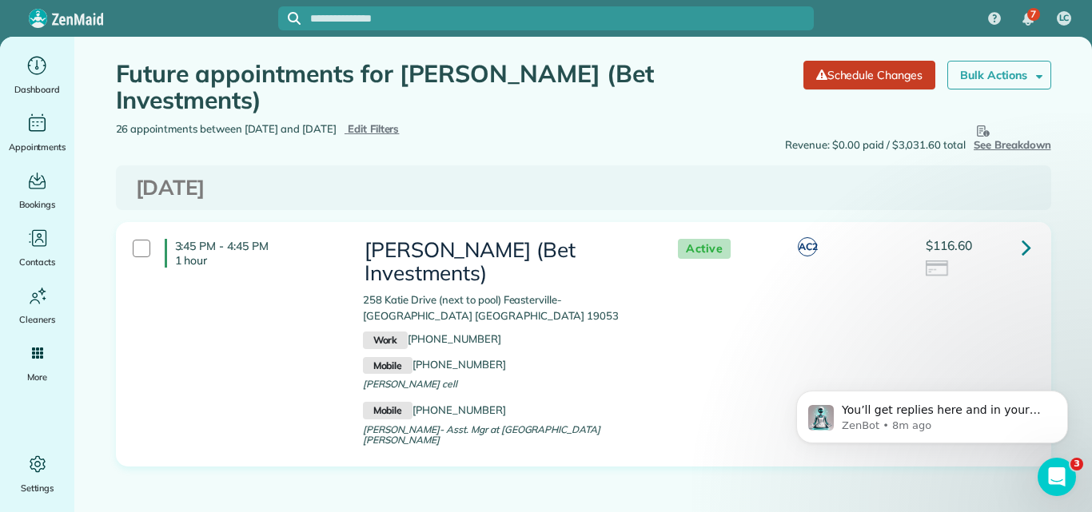
click at [1011, 72] on strong "Bulk Actions" at bounding box center [993, 75] width 67 height 14
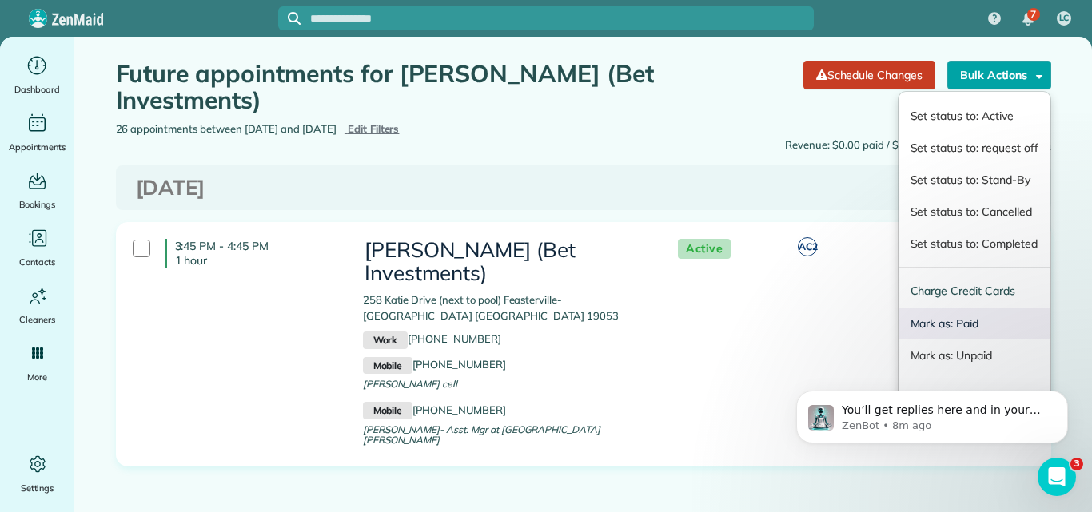
click at [940, 324] on link "Mark as: Paid" at bounding box center [974, 324] width 152 height 32
